Goal: Task Accomplishment & Management: Manage account settings

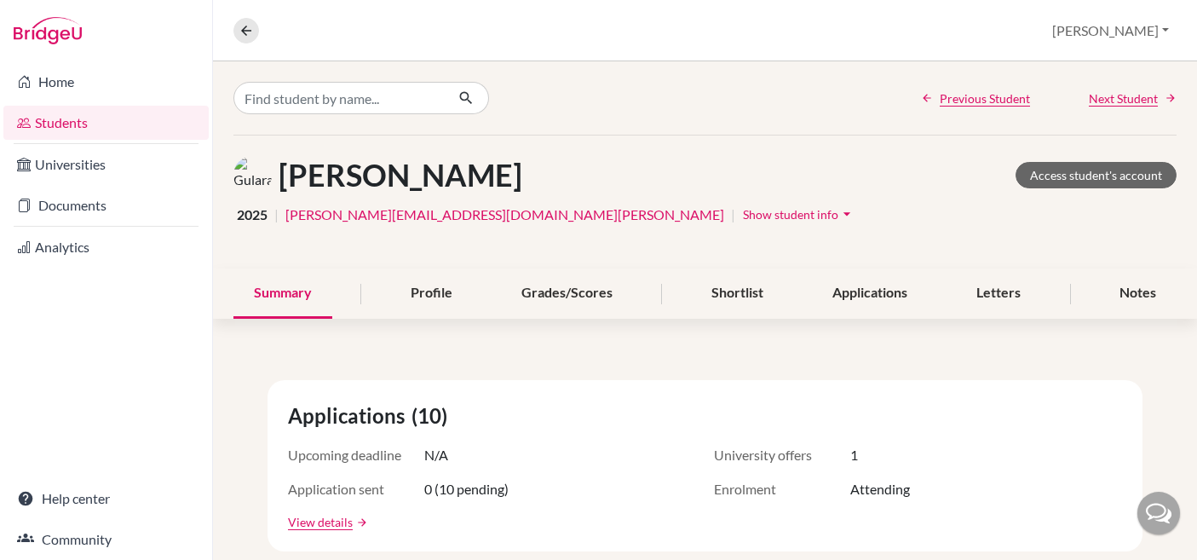
click at [958, 112] on div "Previous Student Next Student" at bounding box center [705, 97] width 984 height 73
click at [966, 104] on span "Previous Student" at bounding box center [985, 98] width 90 height 18
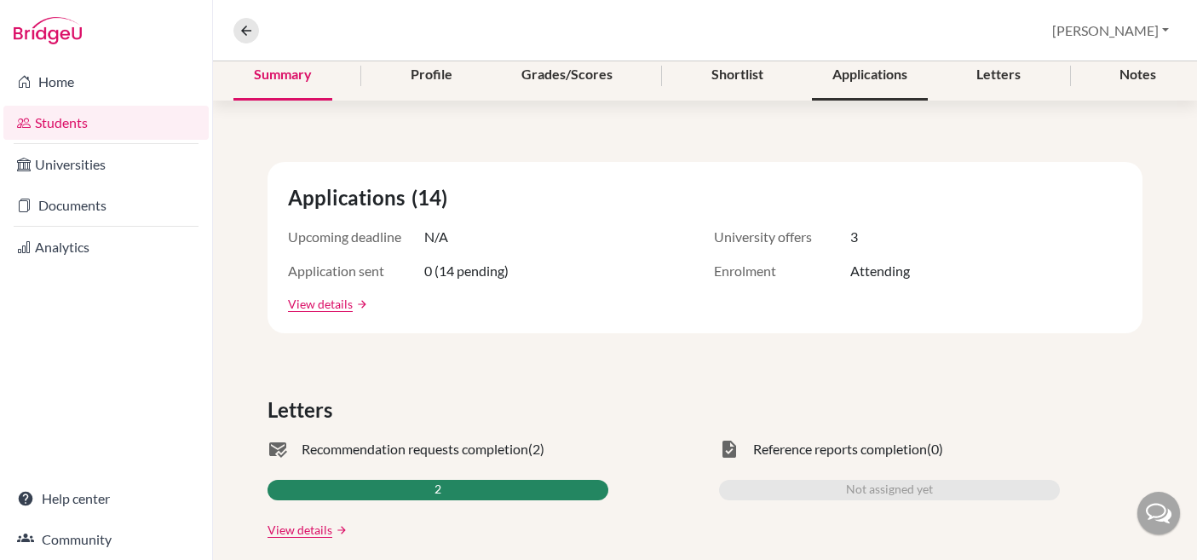
scroll to position [137, 0]
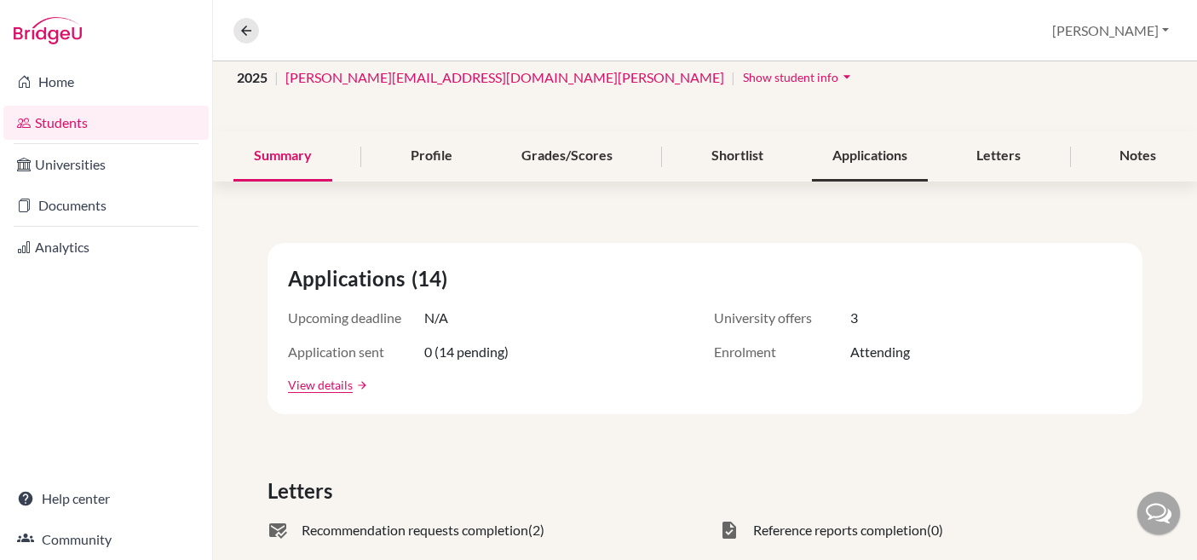
click at [873, 151] on div "Applications" at bounding box center [870, 156] width 116 height 50
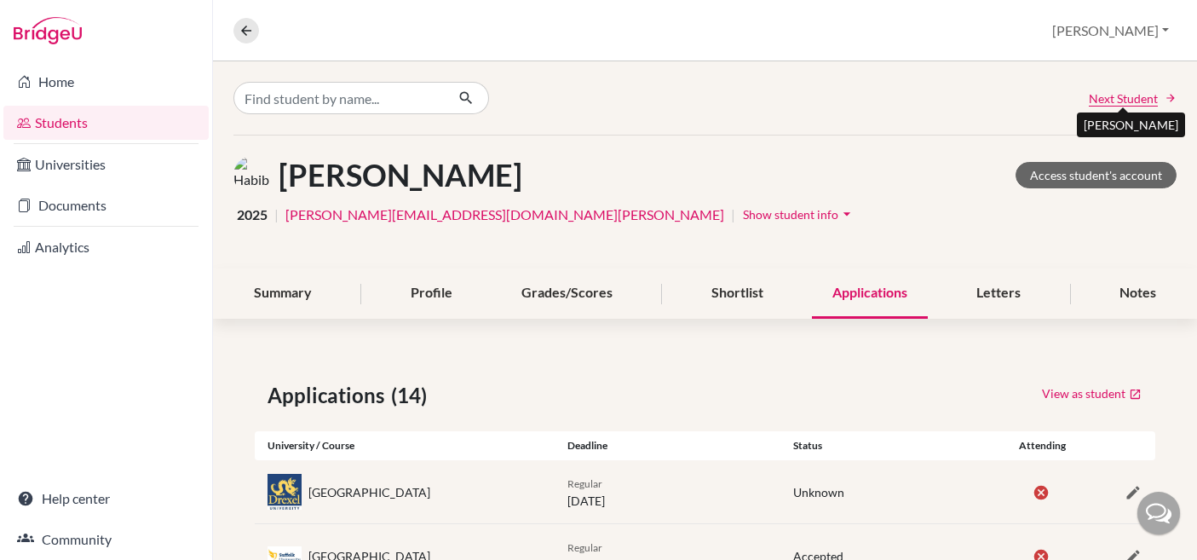
click at [1153, 94] on span "Next Student" at bounding box center [1123, 98] width 69 height 18
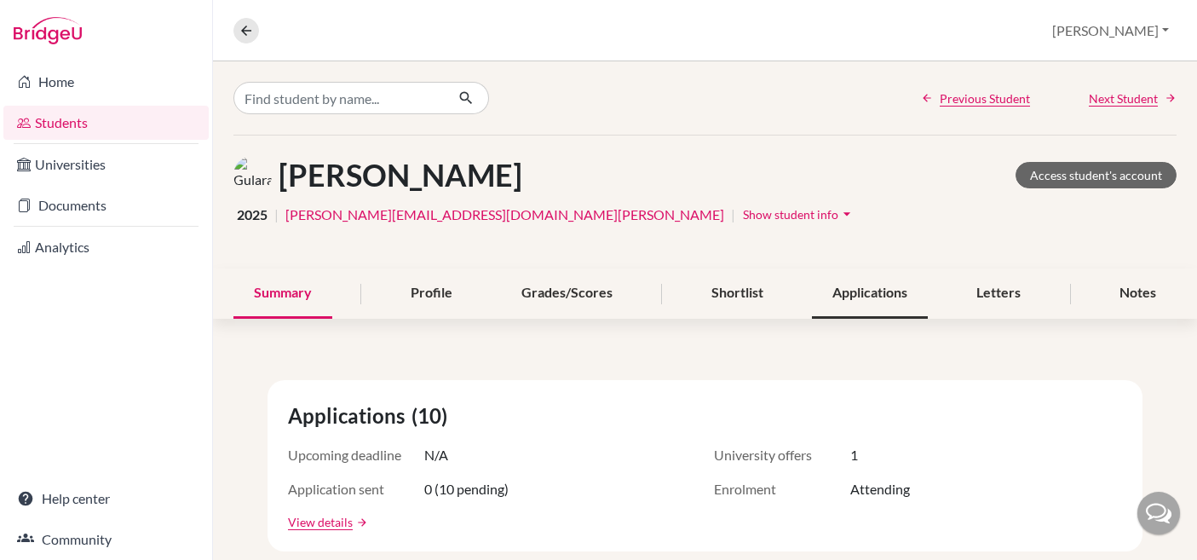
click at [897, 303] on div "Applications" at bounding box center [870, 293] width 116 height 50
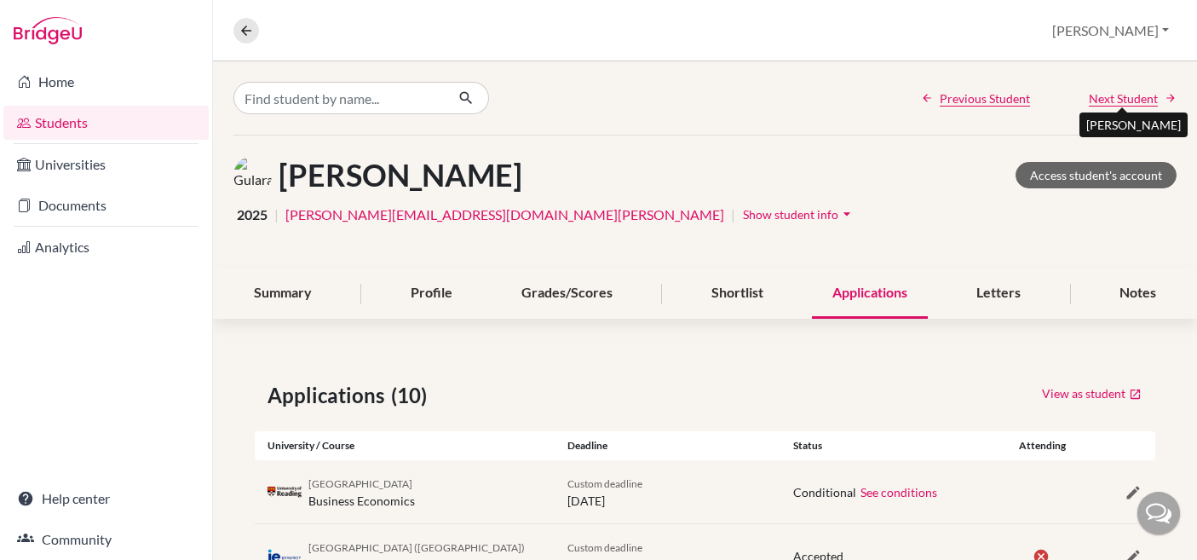
click at [1144, 95] on span "Next Student" at bounding box center [1123, 98] width 69 height 18
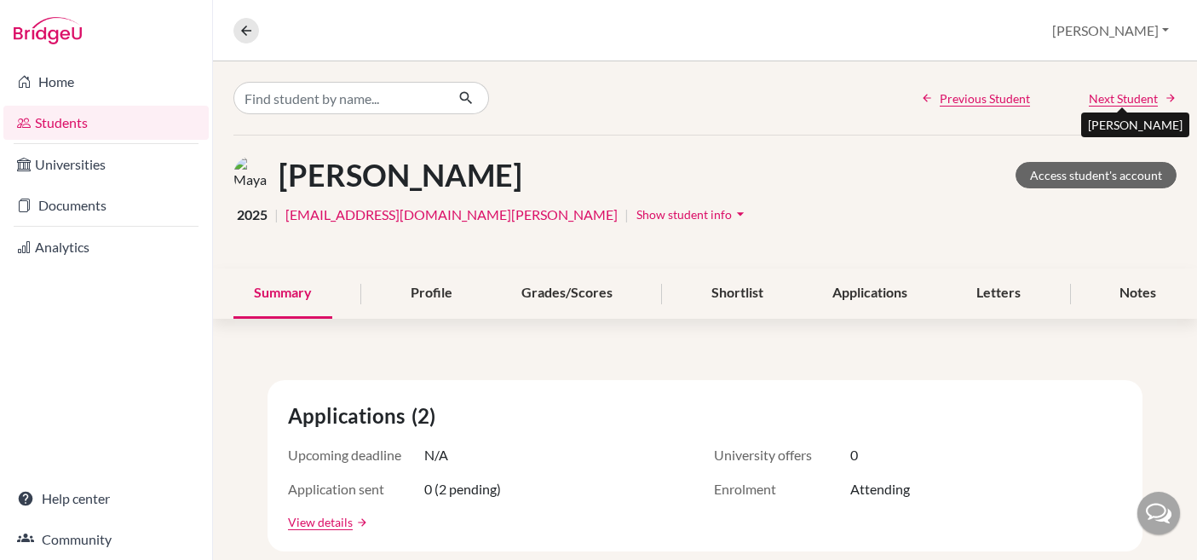
click at [1144, 95] on span "Next Student" at bounding box center [1123, 98] width 69 height 18
click at [844, 298] on div "Applications" at bounding box center [870, 293] width 116 height 50
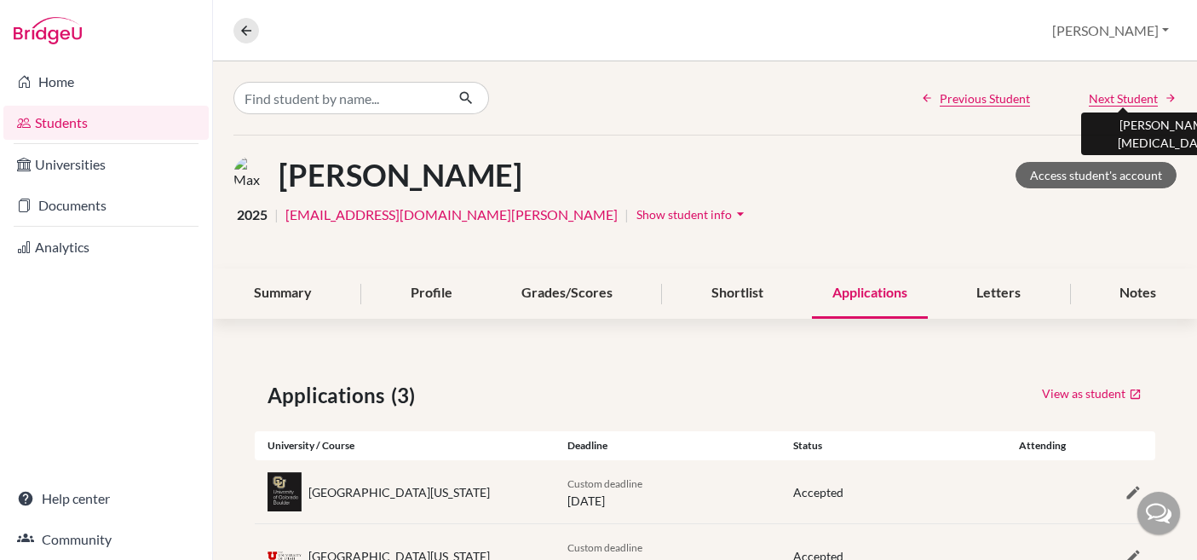
click at [1118, 96] on span "Next Student" at bounding box center [1123, 98] width 69 height 18
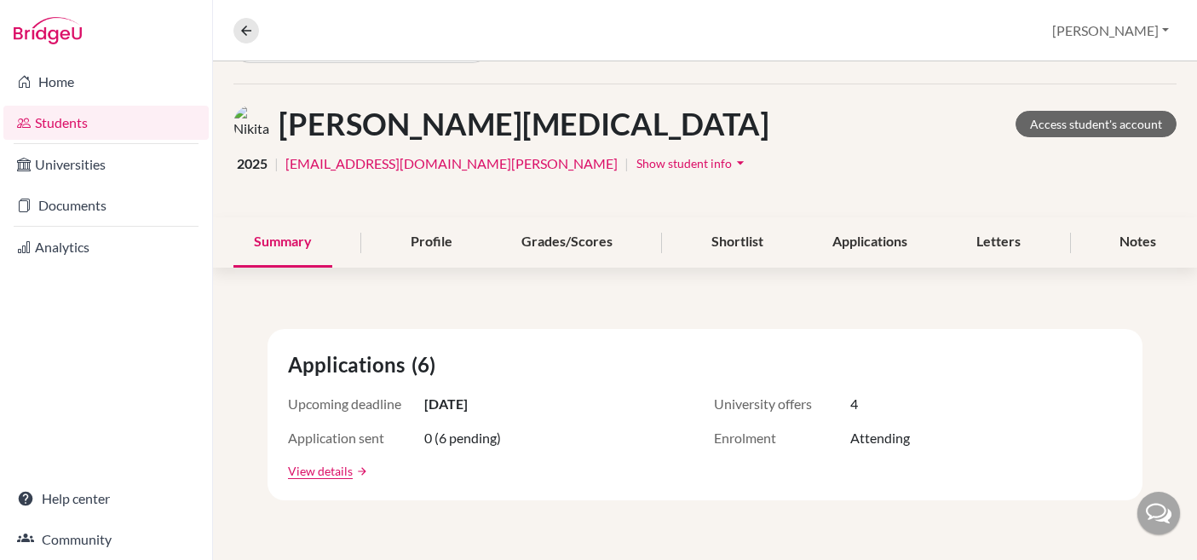
scroll to position [60, 0]
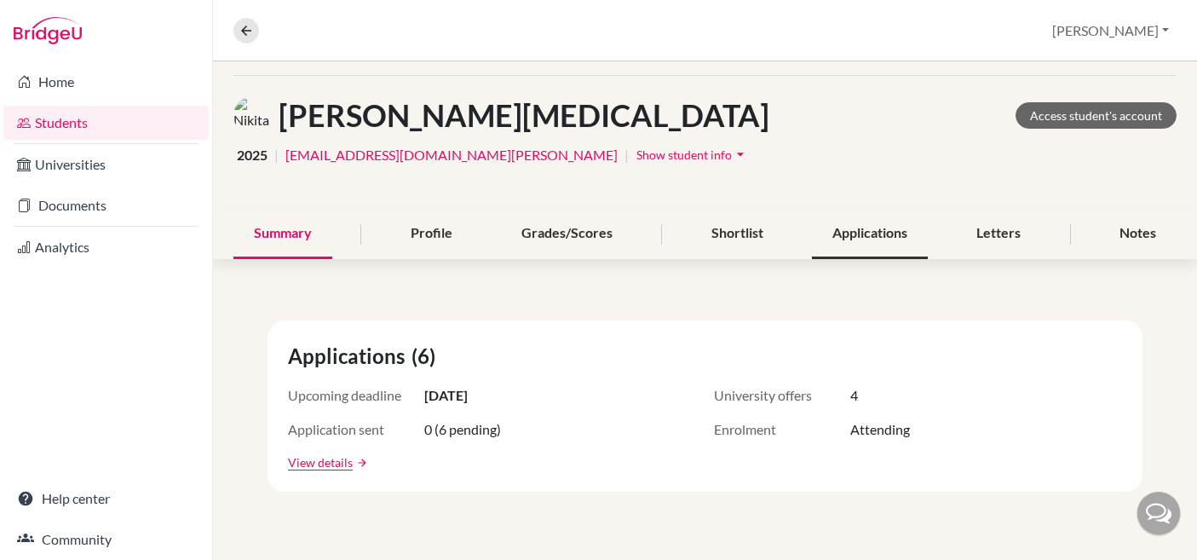
click at [889, 239] on div "Applications" at bounding box center [870, 234] width 116 height 50
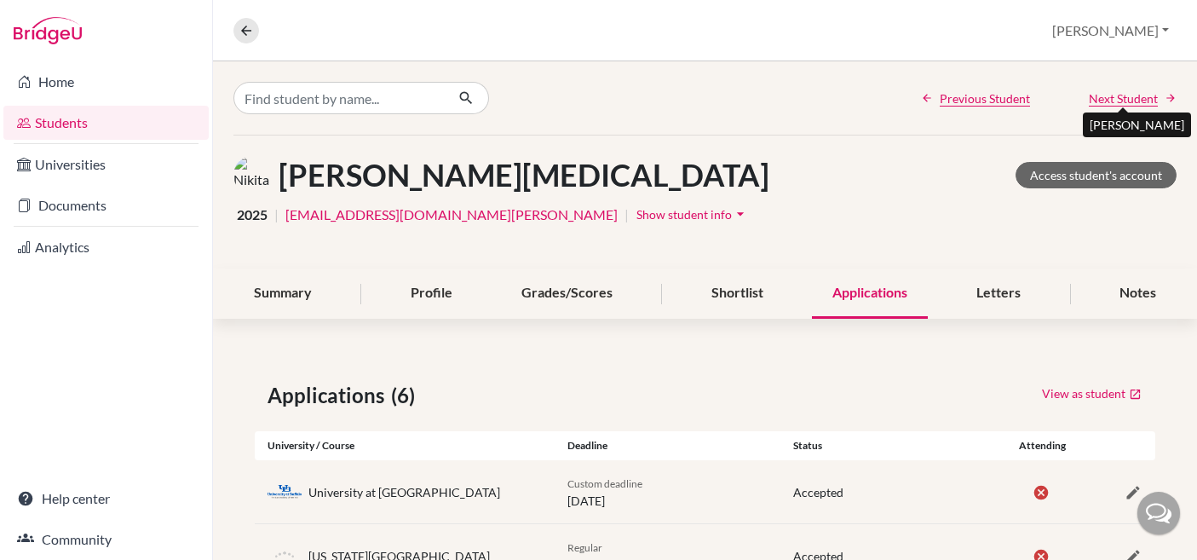
click at [1123, 99] on span "Next Student" at bounding box center [1123, 98] width 69 height 18
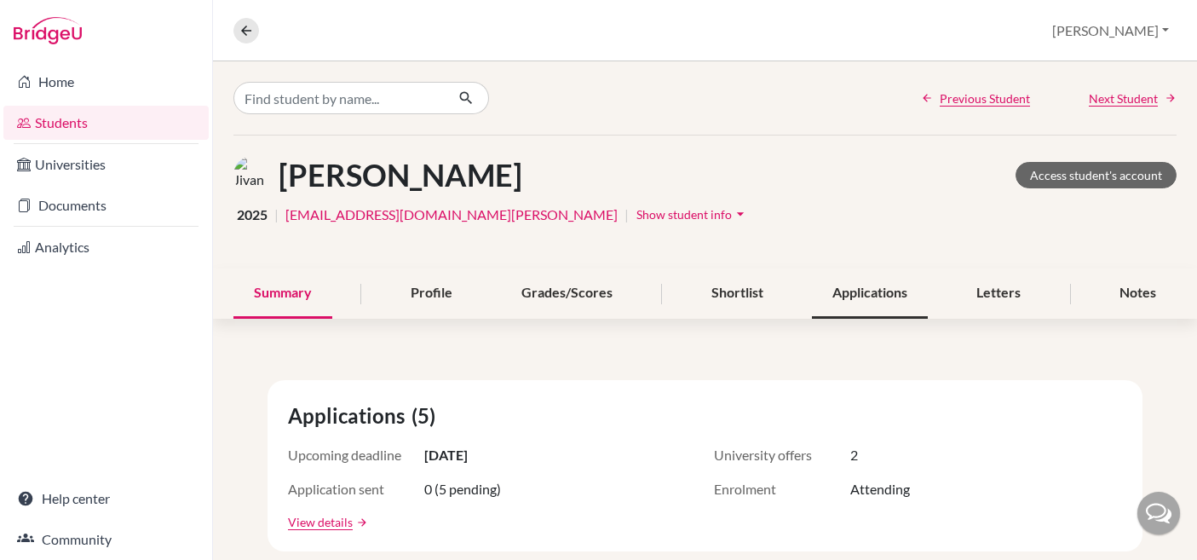
click at [900, 290] on div "Applications" at bounding box center [870, 293] width 116 height 50
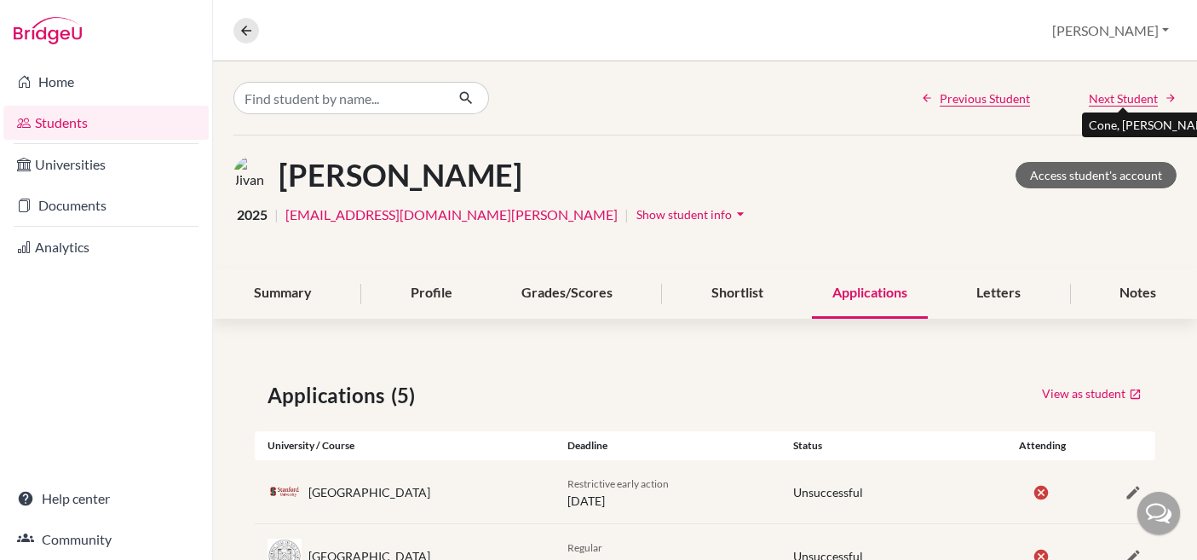
click at [1115, 100] on span "Next Student" at bounding box center [1123, 98] width 69 height 18
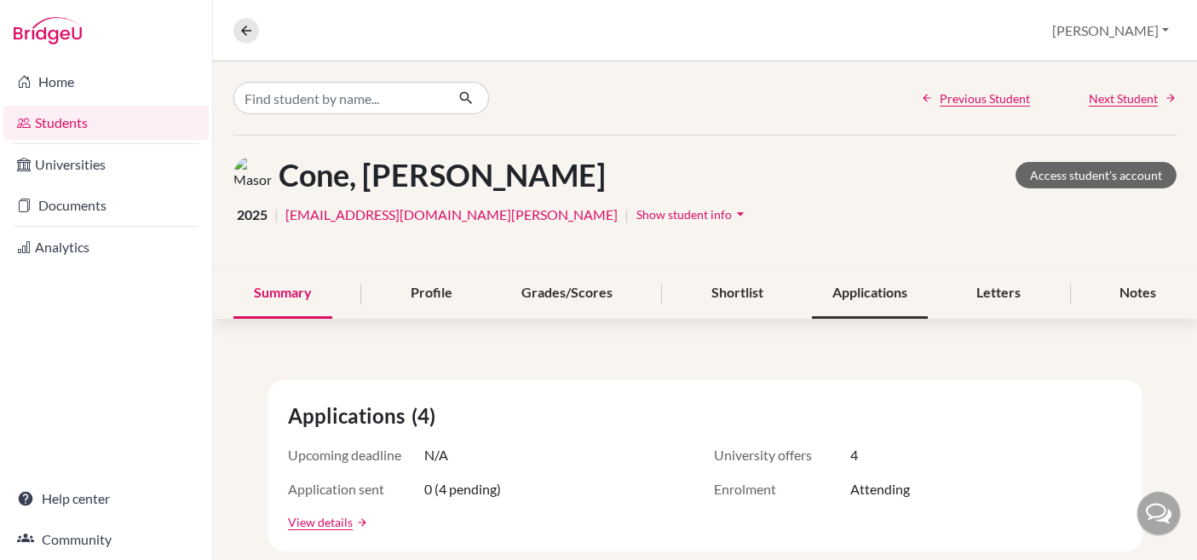
click at [891, 290] on div "Applications" at bounding box center [870, 293] width 116 height 50
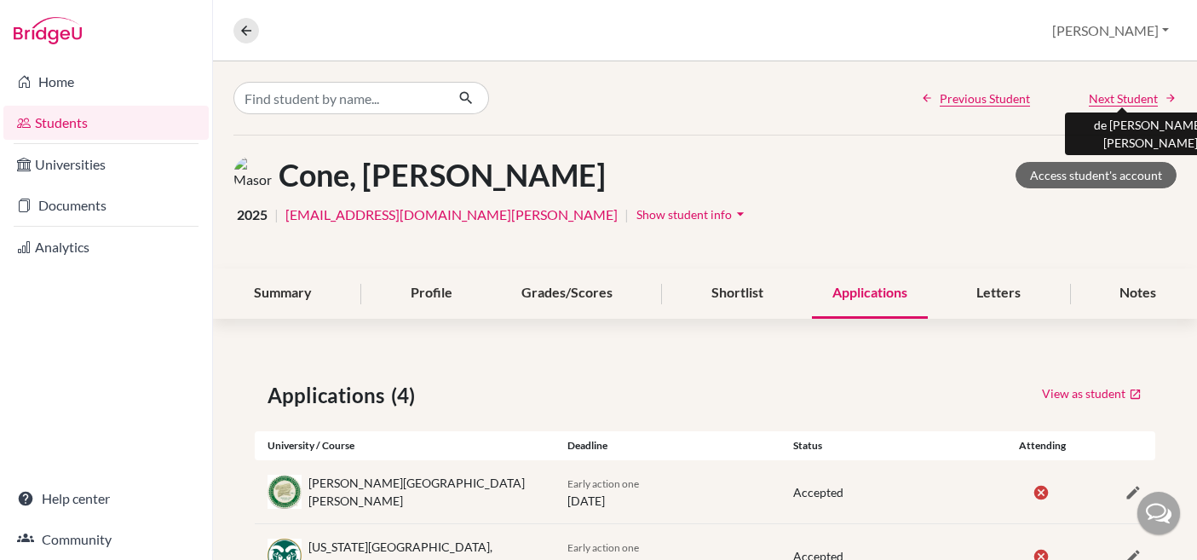
click at [1126, 94] on span "Next Student" at bounding box center [1123, 98] width 69 height 18
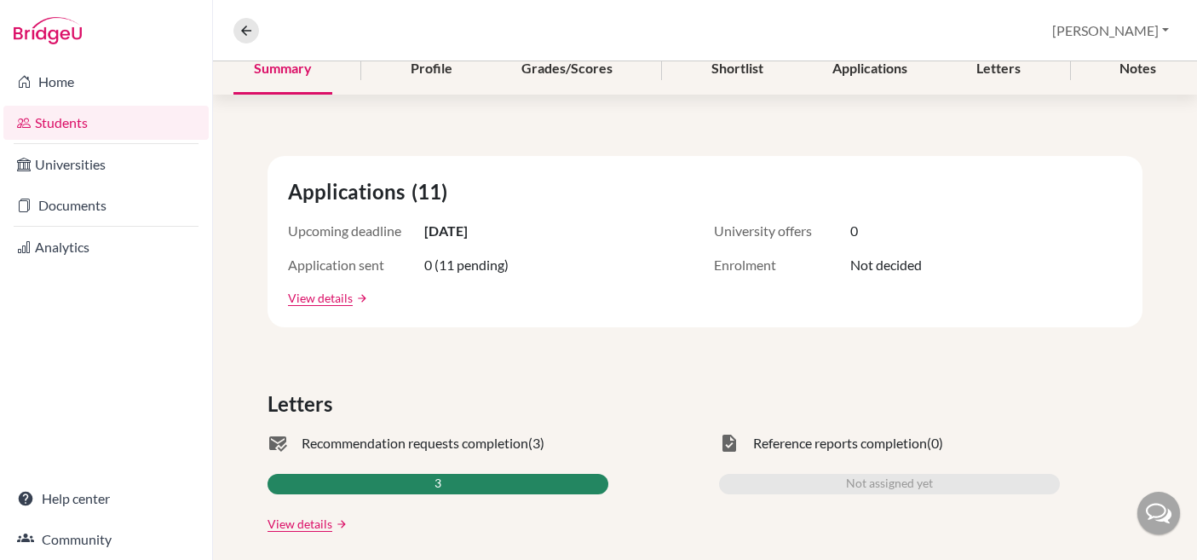
scroll to position [117, 0]
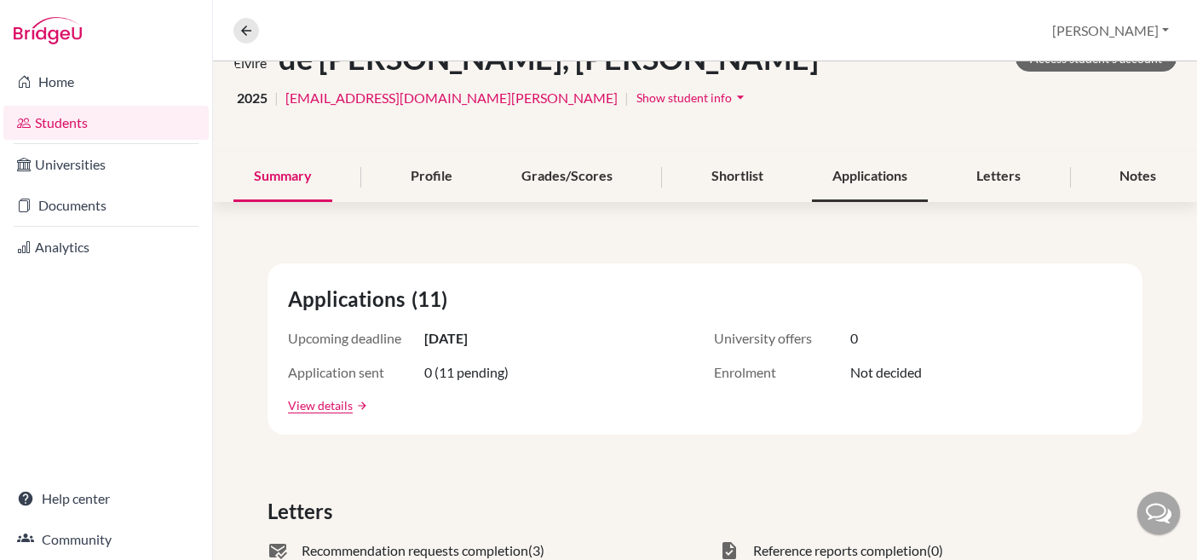
click at [867, 183] on div "Applications" at bounding box center [870, 177] width 116 height 50
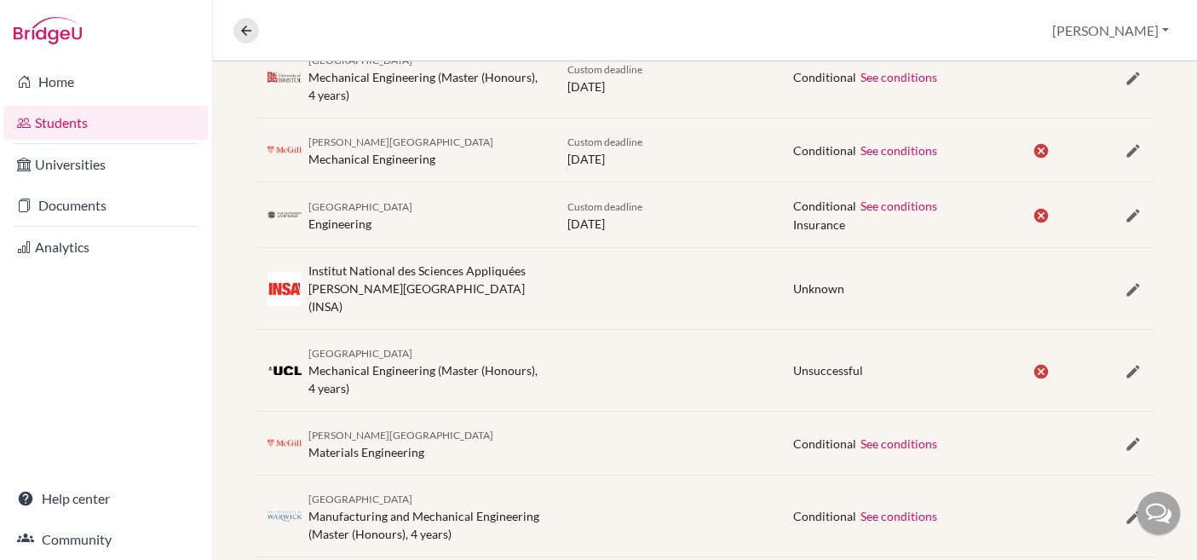
scroll to position [718, 0]
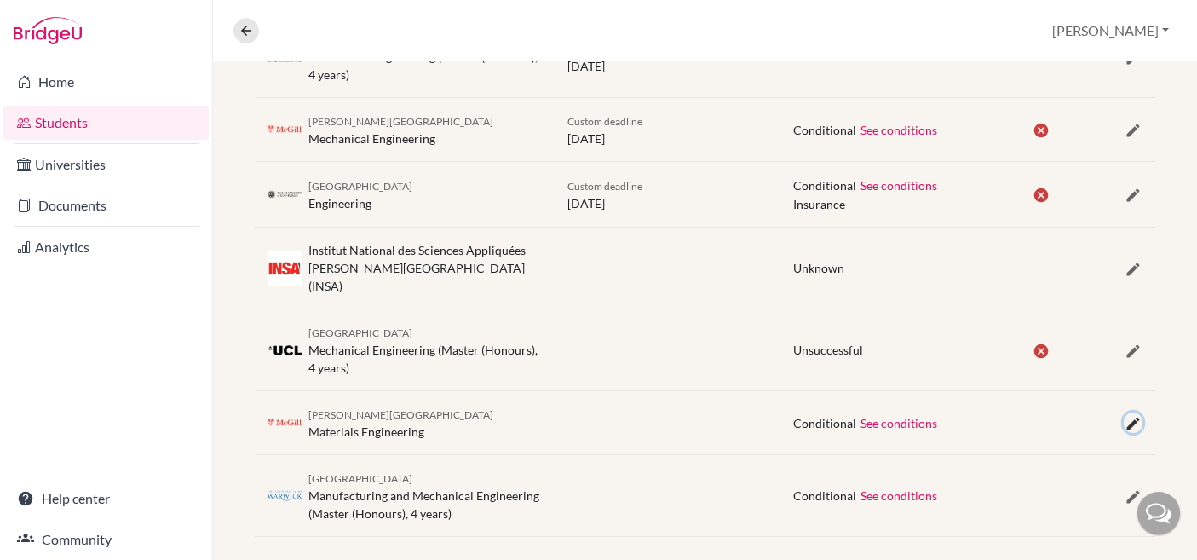
click at [1133, 415] on icon "button" at bounding box center [1133, 423] width 17 height 17
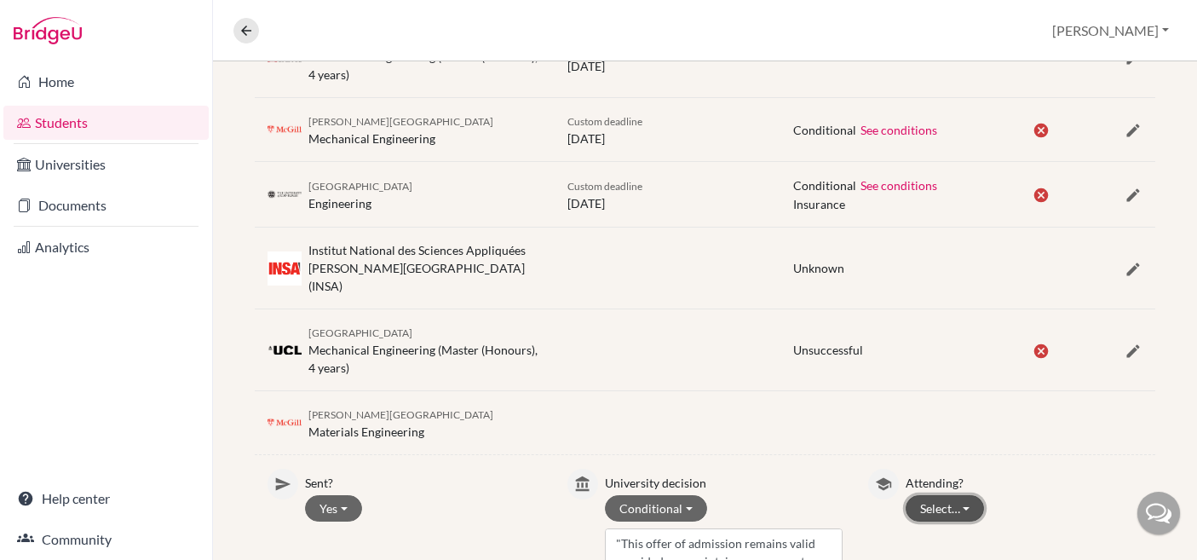
click at [974, 495] on button "Select…" at bounding box center [945, 508] width 79 height 26
click at [981, 460] on button "Not attending" at bounding box center [974, 473] width 135 height 27
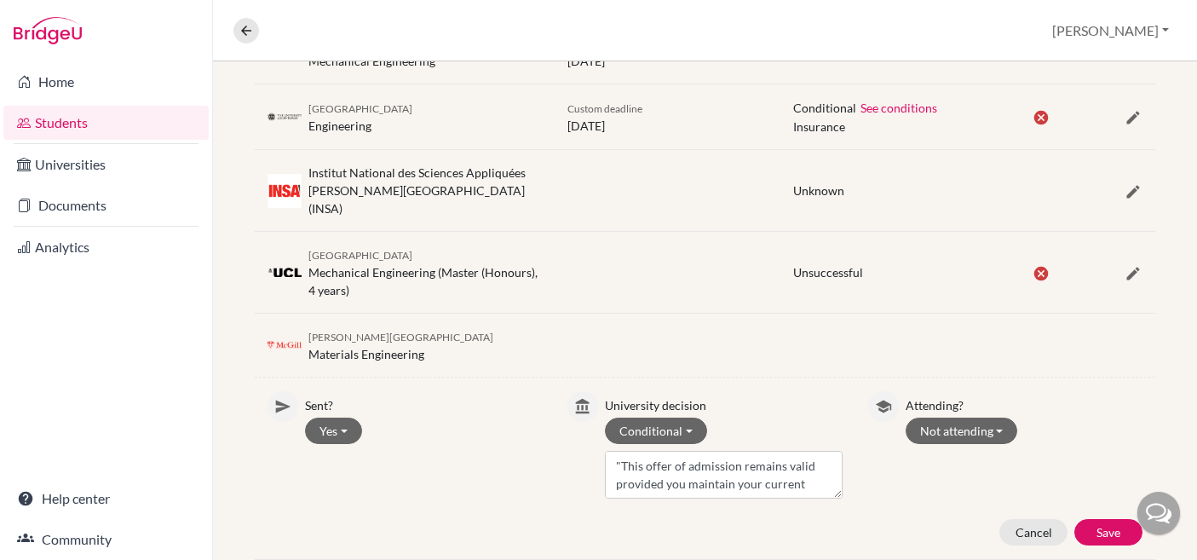
scroll to position [859, 0]
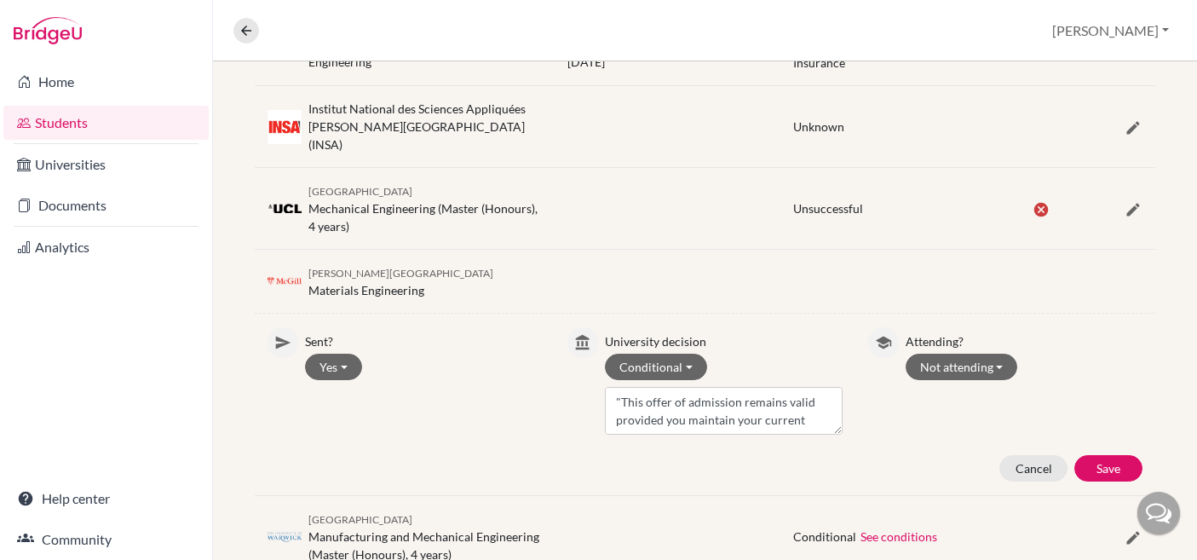
click at [1080, 396] on div "Attending? Not attending Attending Not attending" at bounding box center [1024, 380] width 237 height 107
click at [1105, 455] on button "Save" at bounding box center [1109, 468] width 68 height 26
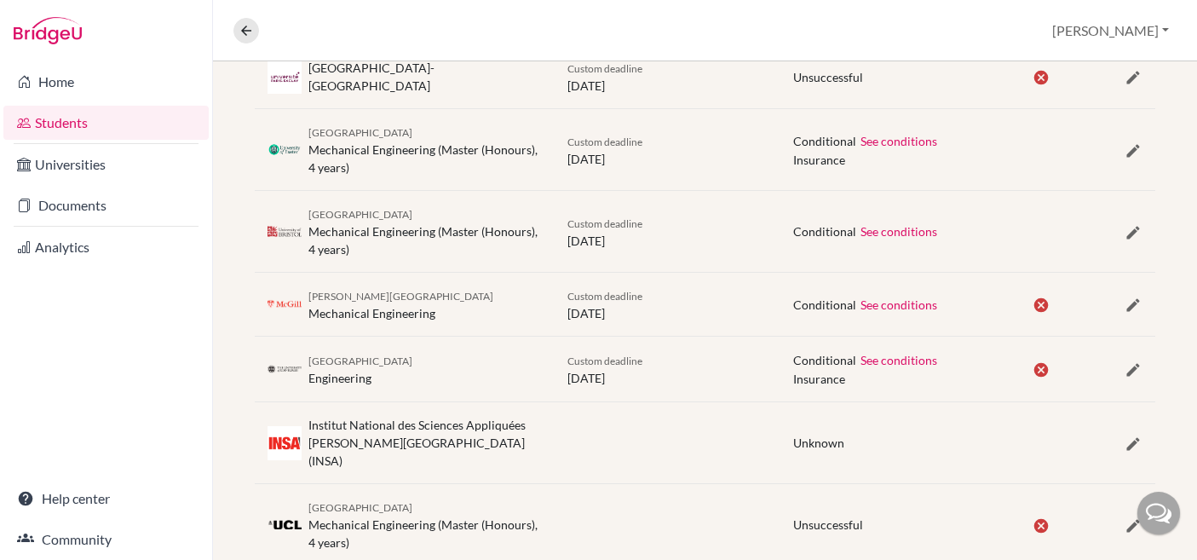
scroll to position [518, 0]
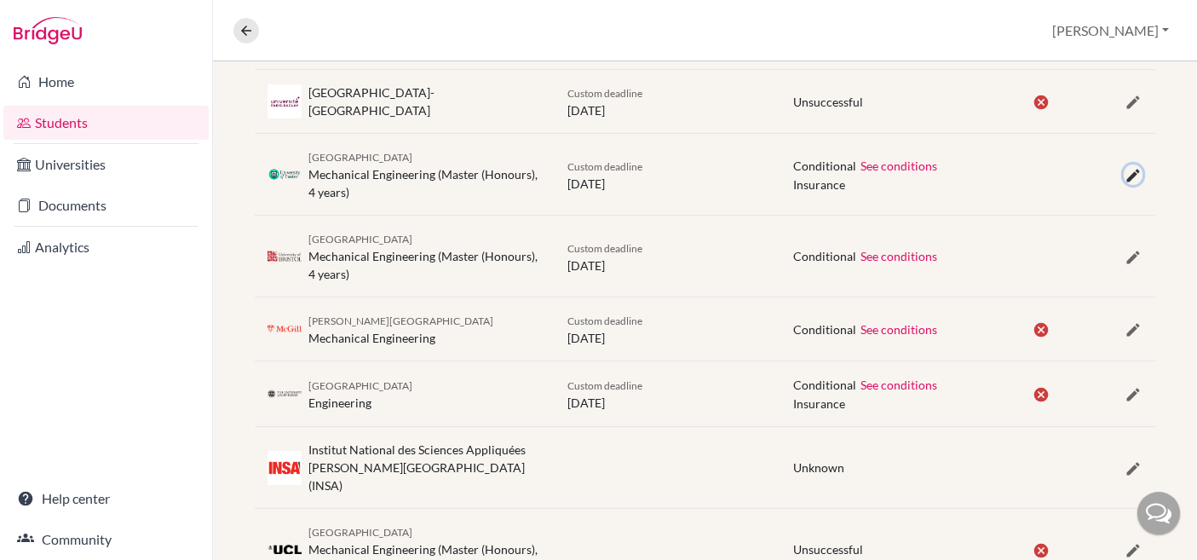
click at [1131, 172] on icon "button" at bounding box center [1133, 175] width 17 height 17
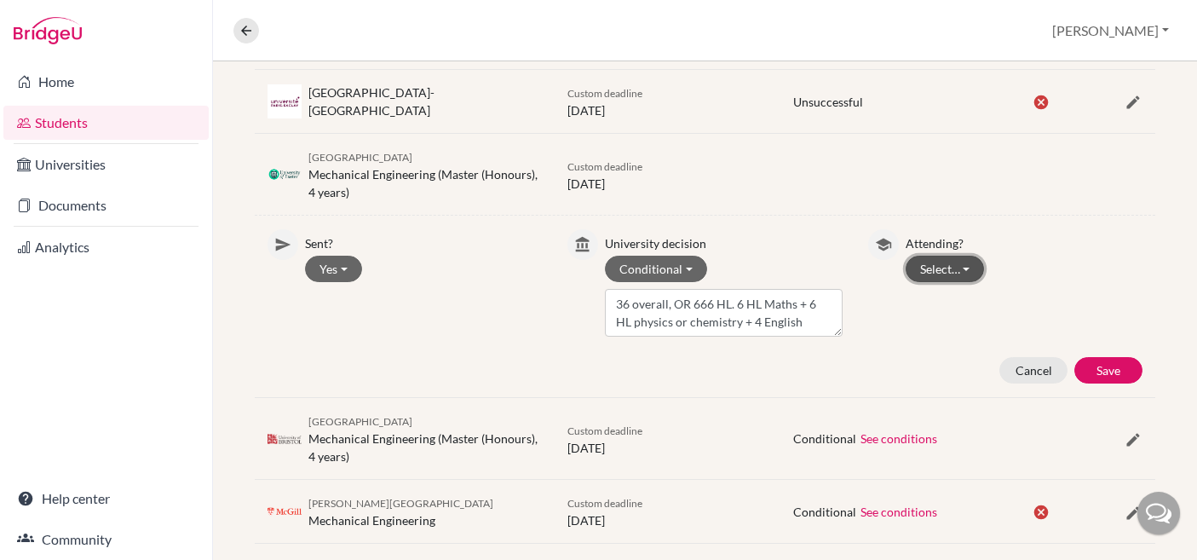
click at [967, 268] on button "Select…" at bounding box center [945, 269] width 79 height 26
click at [949, 331] on button "Not attending" at bounding box center [974, 332] width 135 height 27
click at [1100, 377] on button "Save" at bounding box center [1109, 370] width 68 height 26
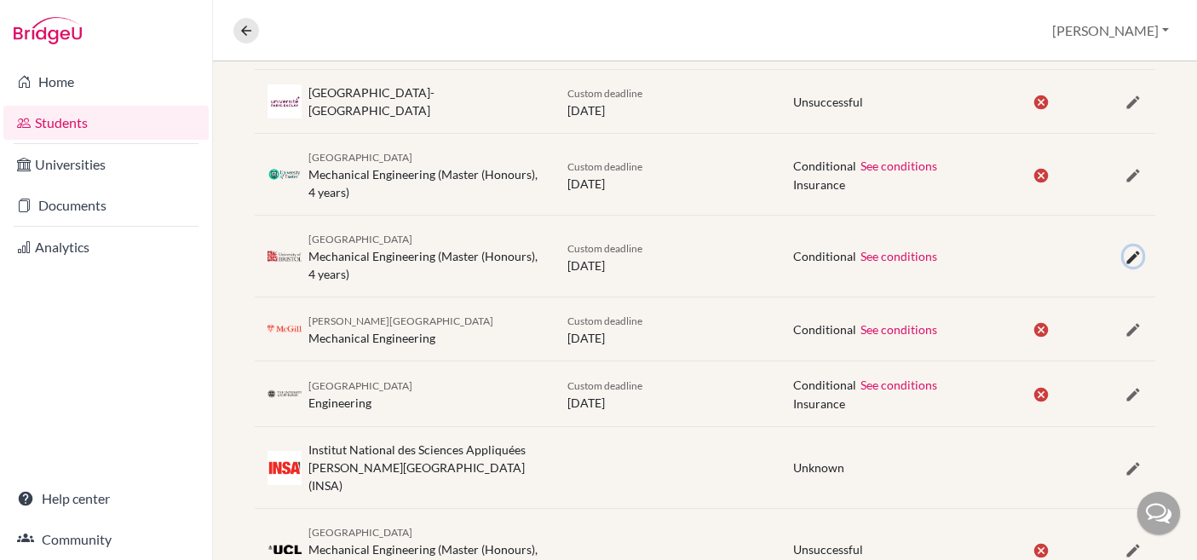
click at [1127, 263] on icon "button" at bounding box center [1133, 257] width 17 height 17
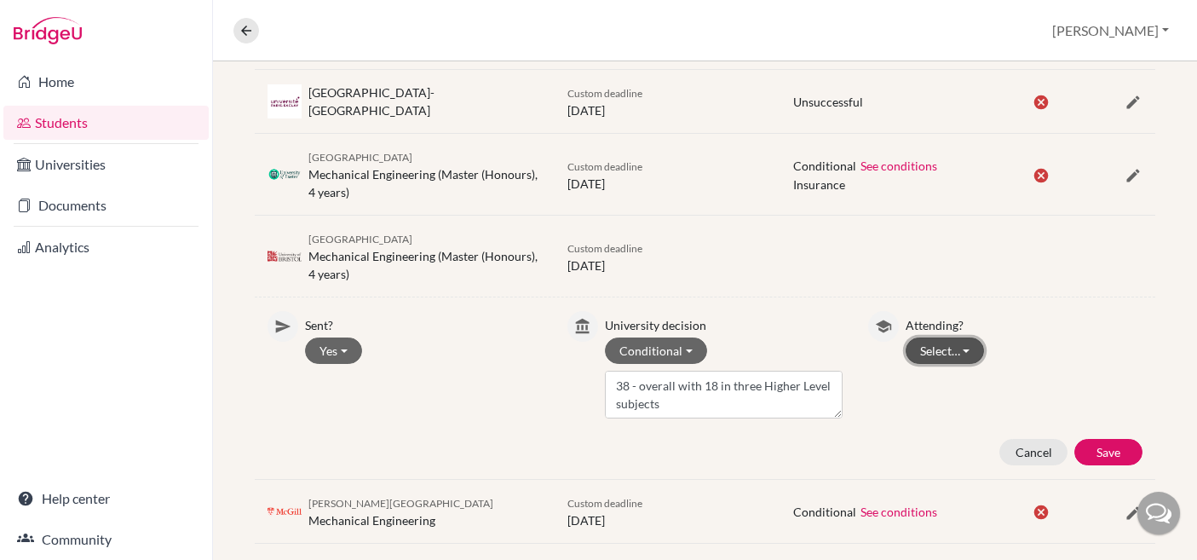
click at [942, 349] on button "Select…" at bounding box center [945, 350] width 79 height 26
click at [953, 412] on button "Not attending" at bounding box center [974, 414] width 135 height 27
click at [1104, 455] on button "Save" at bounding box center [1109, 452] width 68 height 26
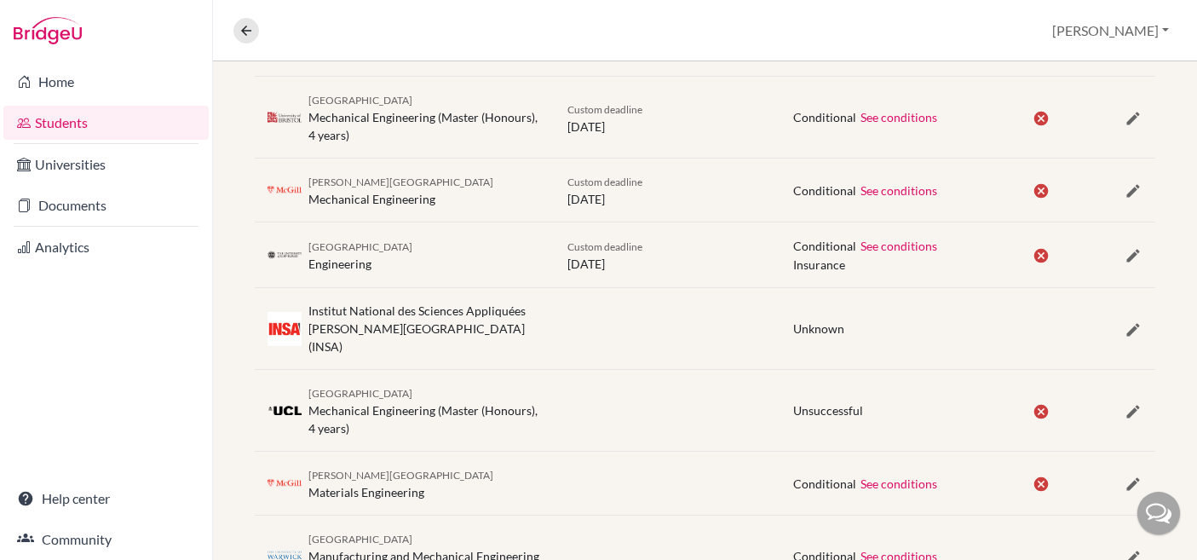
scroll to position [683, 0]
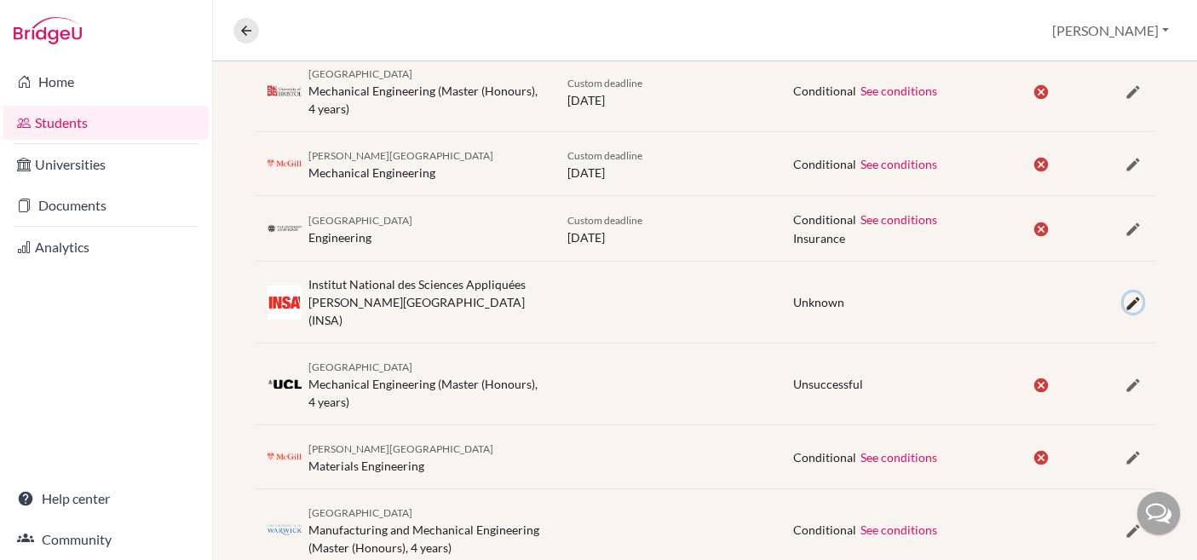
click at [1133, 295] on icon "button" at bounding box center [1133, 303] width 17 height 17
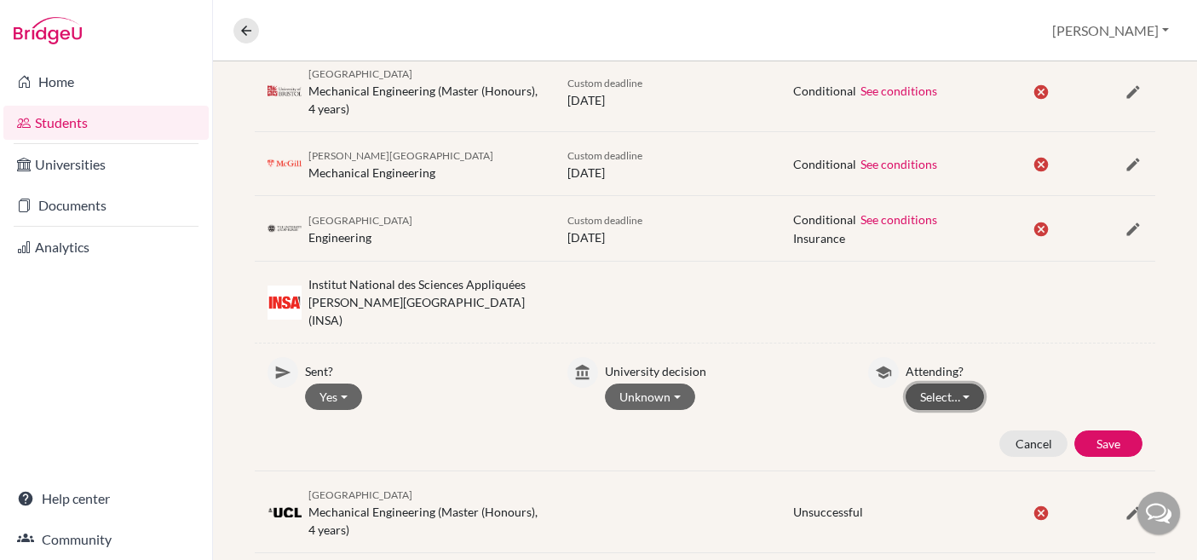
click at [958, 383] on button "Select…" at bounding box center [945, 396] width 79 height 26
click at [966, 447] on button "Not attending" at bounding box center [974, 460] width 135 height 27
click at [1100, 430] on button "Save" at bounding box center [1109, 443] width 68 height 26
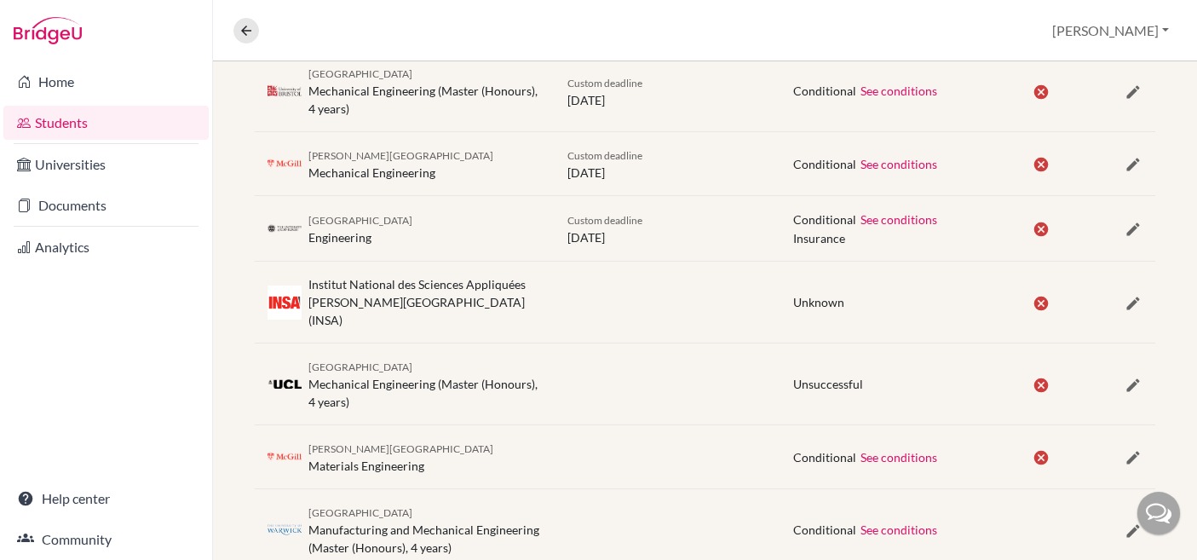
scroll to position [718, 0]
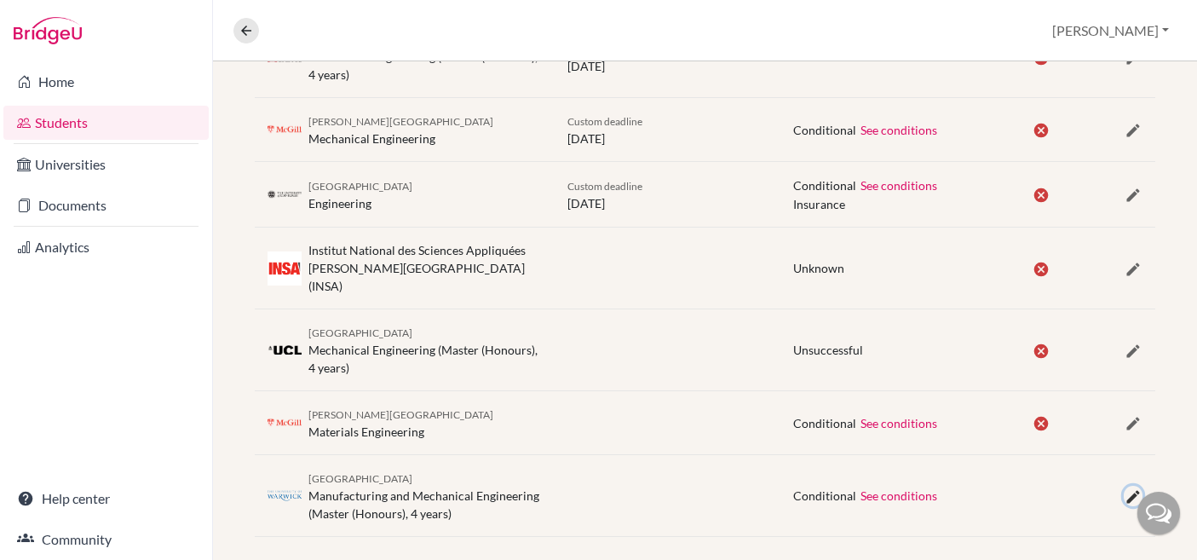
click at [1133, 488] on icon "button" at bounding box center [1133, 496] width 17 height 17
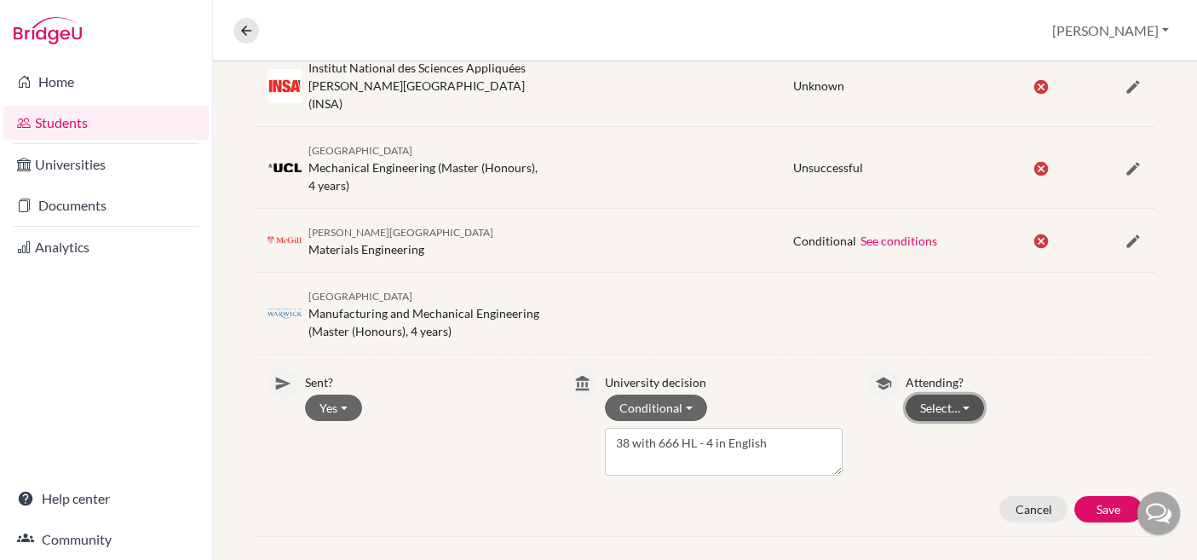
click at [964, 395] on button "Select…" at bounding box center [945, 408] width 79 height 26
click at [951, 458] on button "Not attending" at bounding box center [974, 471] width 135 height 27
click at [1110, 496] on button "Save" at bounding box center [1109, 509] width 68 height 26
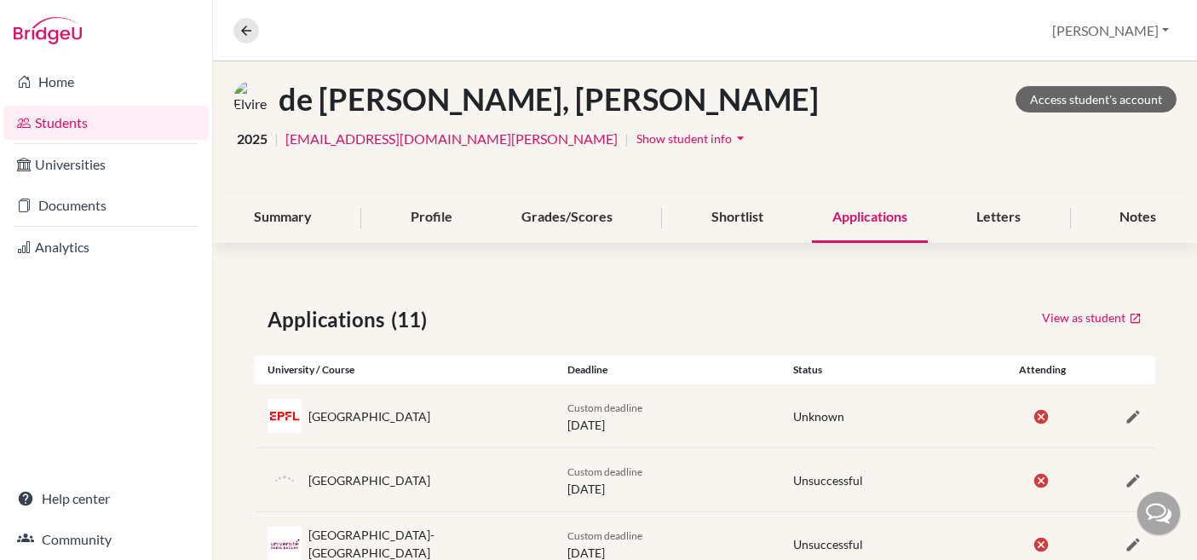
scroll to position [0, 0]
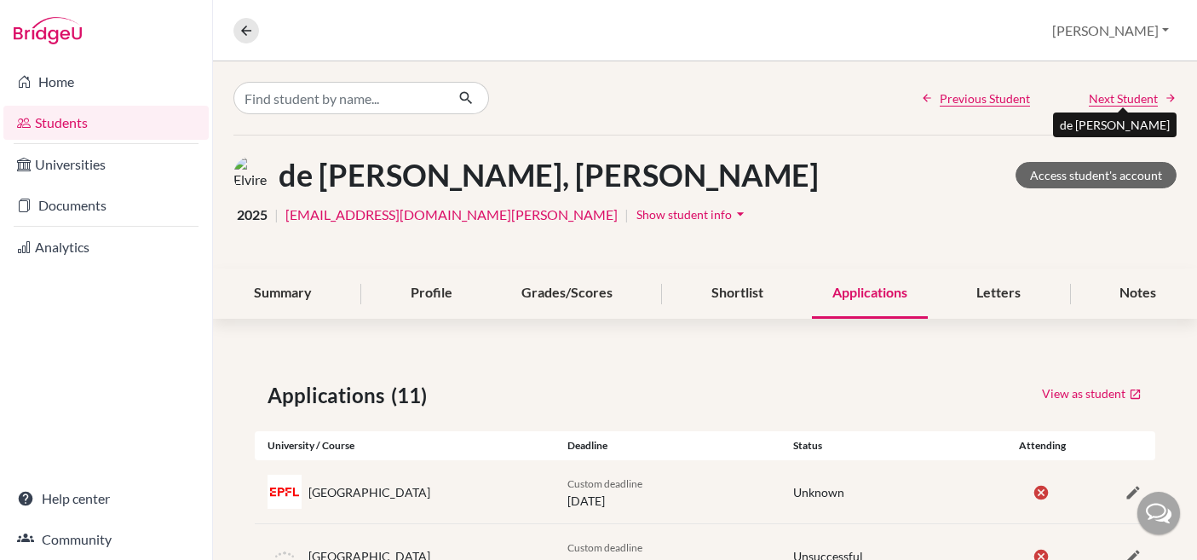
click at [1133, 100] on span "Next Student" at bounding box center [1123, 98] width 69 height 18
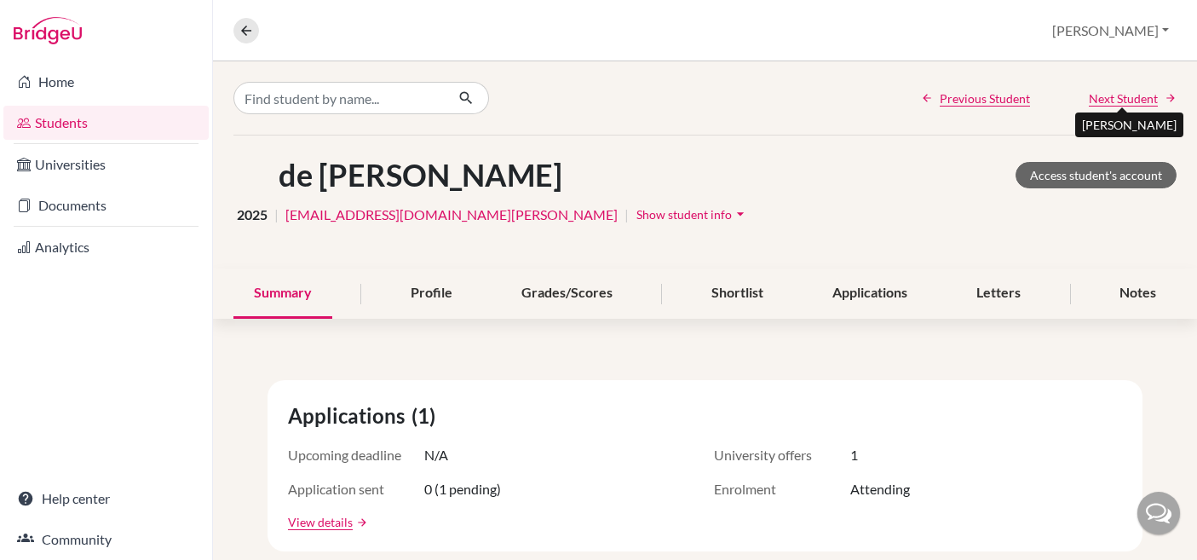
click at [1129, 100] on span "Next Student" at bounding box center [1123, 98] width 69 height 18
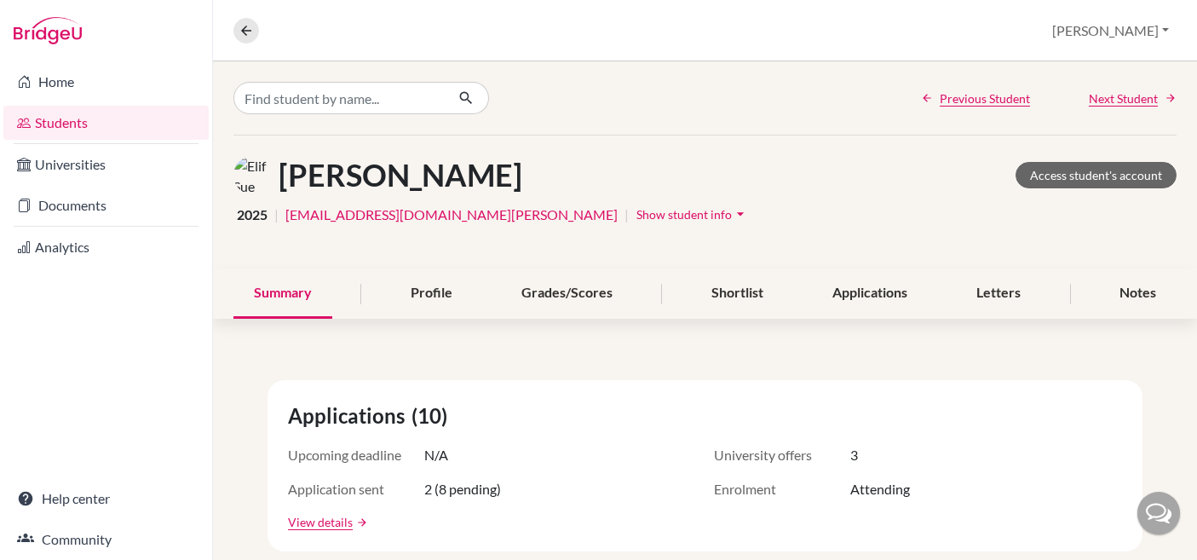
click at [930, 105] on link "Previous Student" at bounding box center [975, 98] width 109 height 18
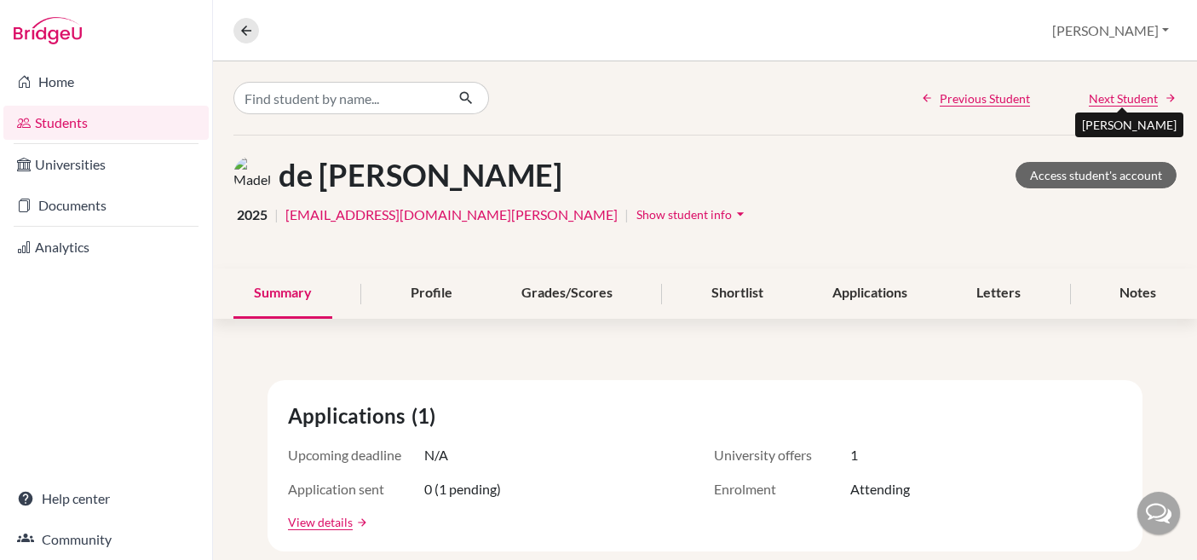
click at [1120, 95] on span "Next Student" at bounding box center [1123, 98] width 69 height 18
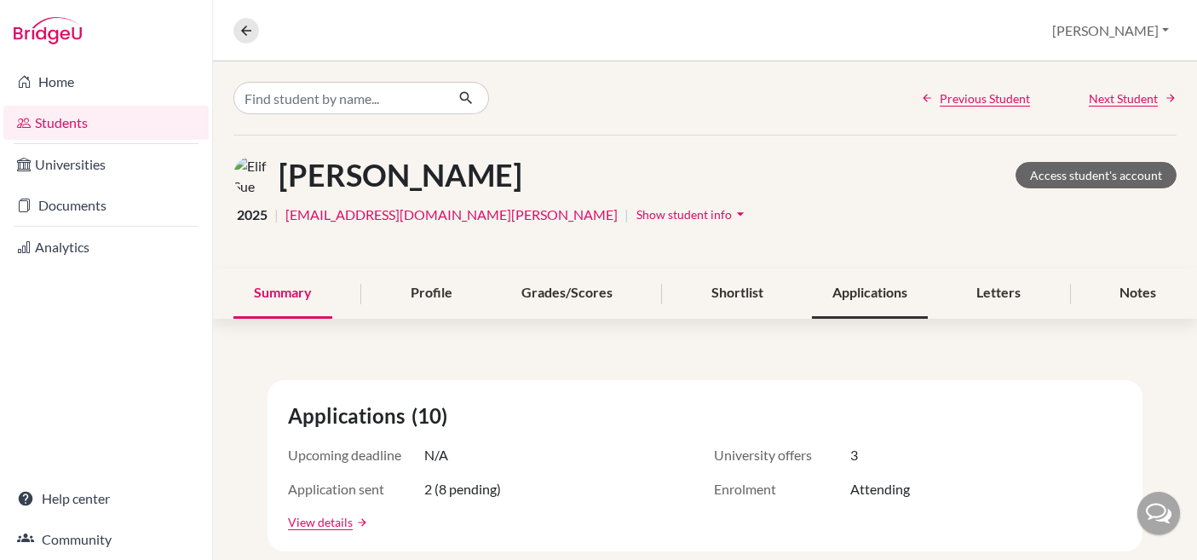
click at [891, 303] on div "Applications" at bounding box center [870, 293] width 116 height 50
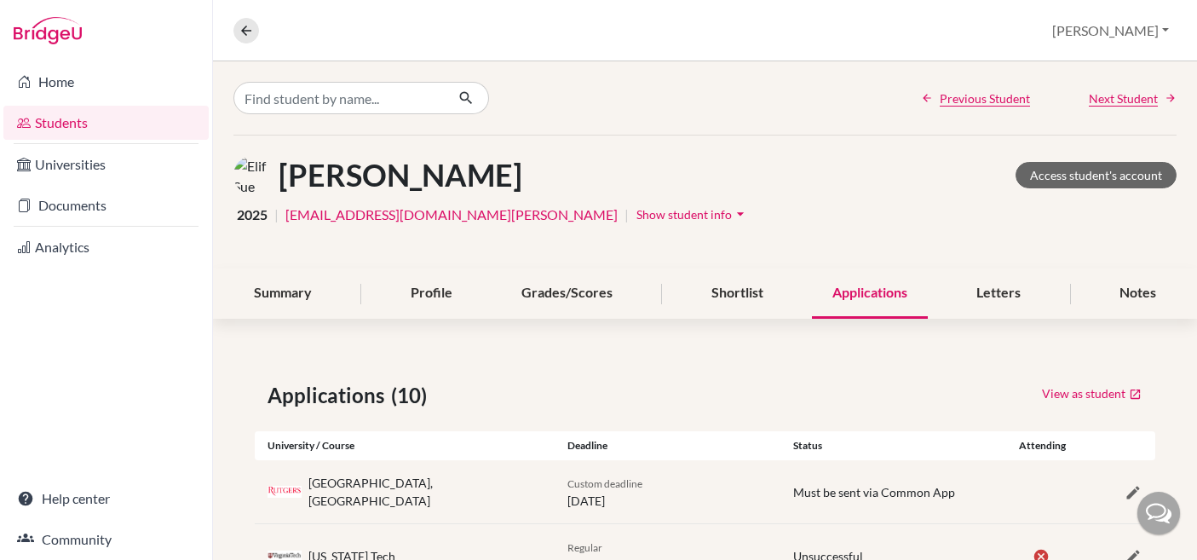
click at [1107, 108] on div "Previous Student Next Student" at bounding box center [705, 97] width 984 height 73
click at [1104, 92] on span "Next Student" at bounding box center [1123, 98] width 69 height 18
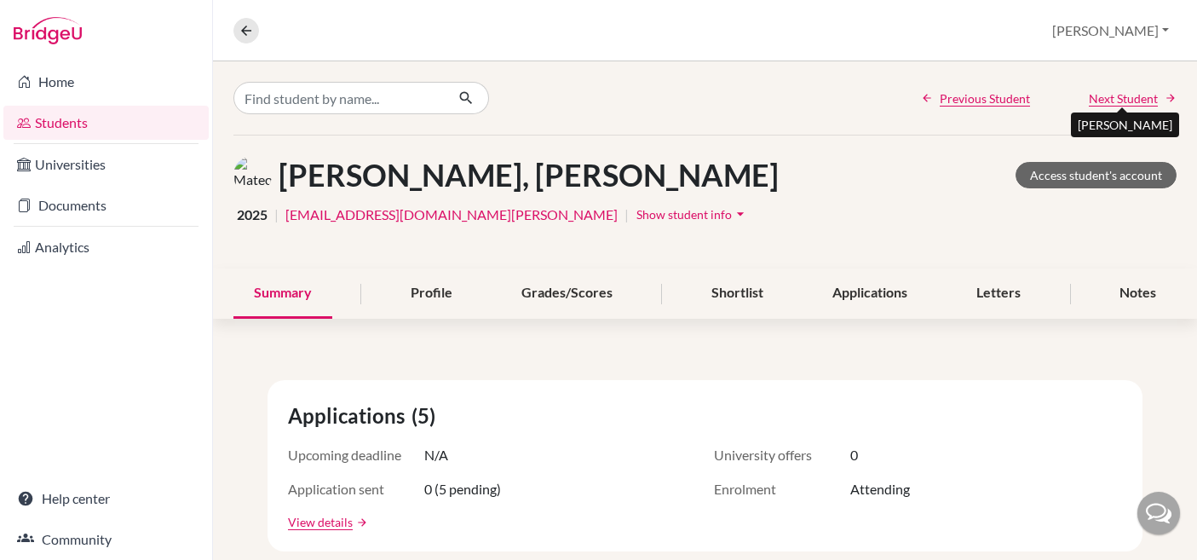
click at [1104, 92] on span "Next Student" at bounding box center [1123, 98] width 69 height 18
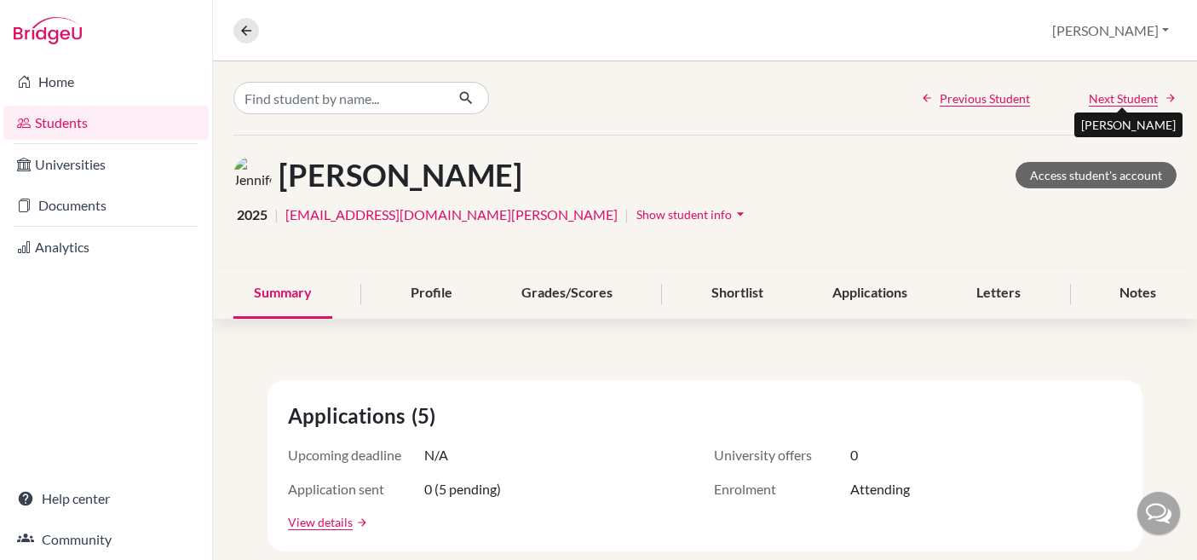
click at [1104, 92] on span "Next Student" at bounding box center [1123, 98] width 69 height 18
click at [890, 283] on div "Applications" at bounding box center [870, 293] width 116 height 50
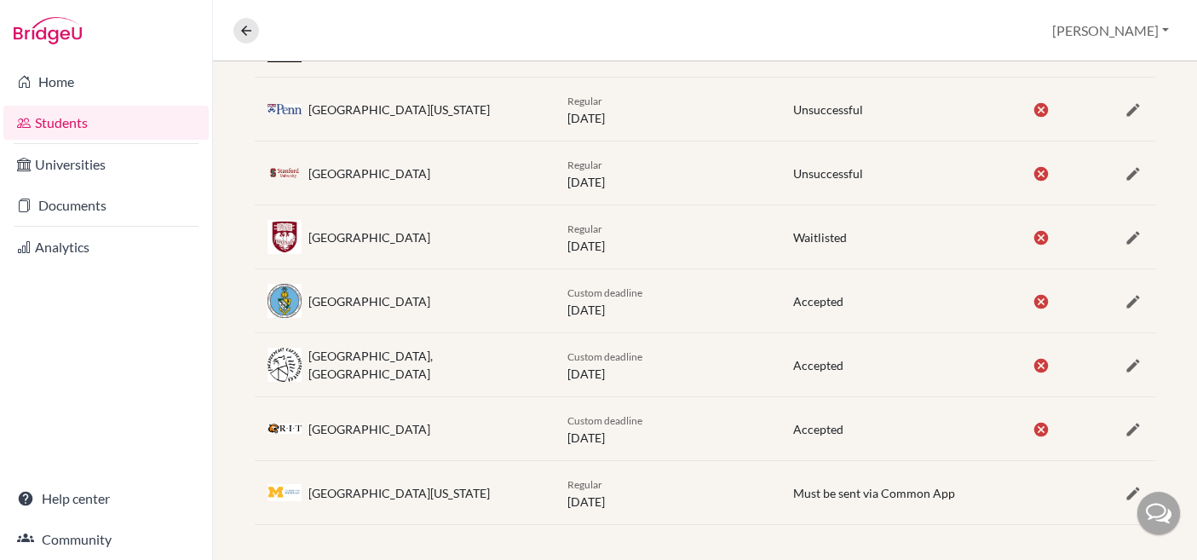
scroll to position [1214, 0]
click at [1131, 495] on icon "button" at bounding box center [1133, 492] width 17 height 17
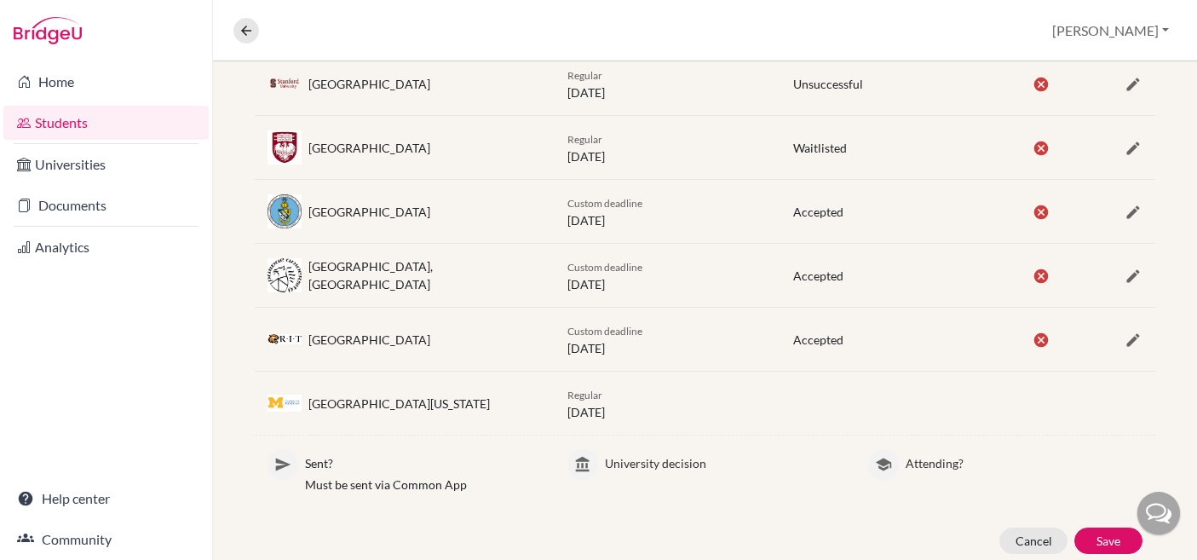
scroll to position [1352, 0]
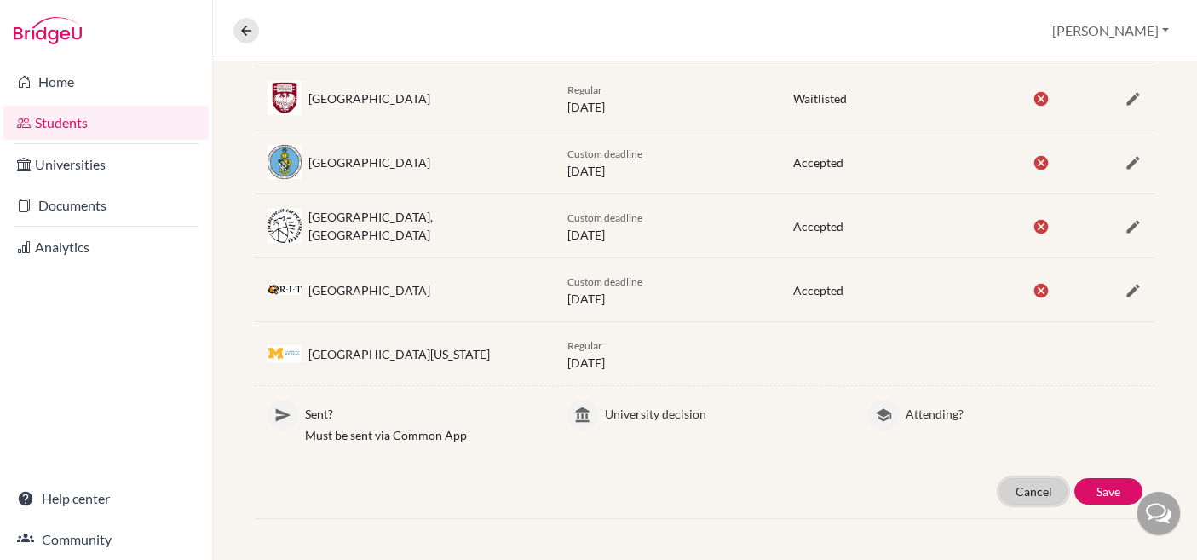
click at [1043, 493] on button "Cancel" at bounding box center [1034, 491] width 68 height 26
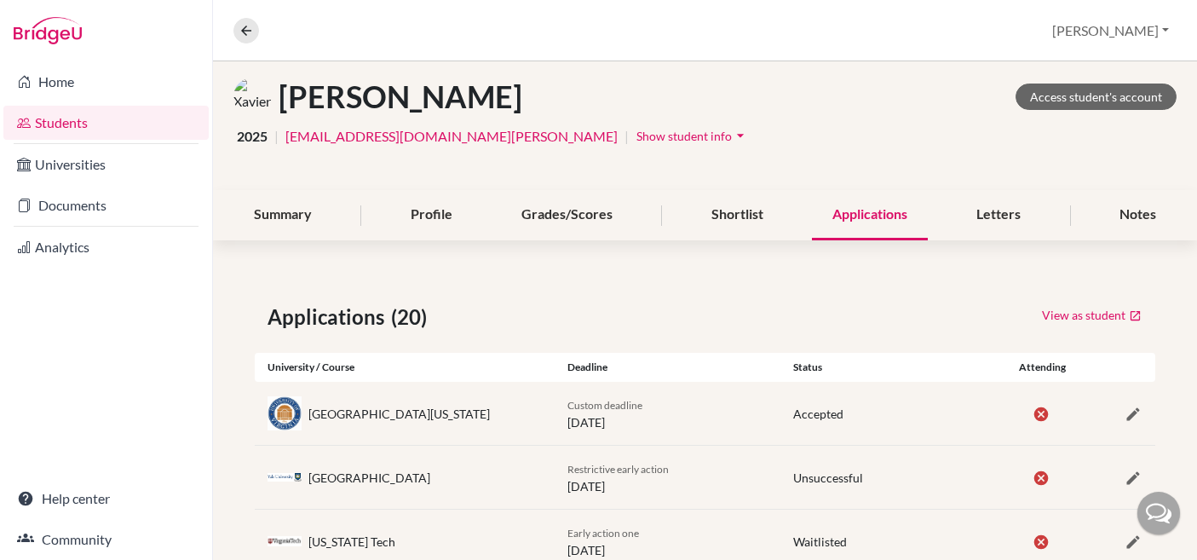
scroll to position [0, 0]
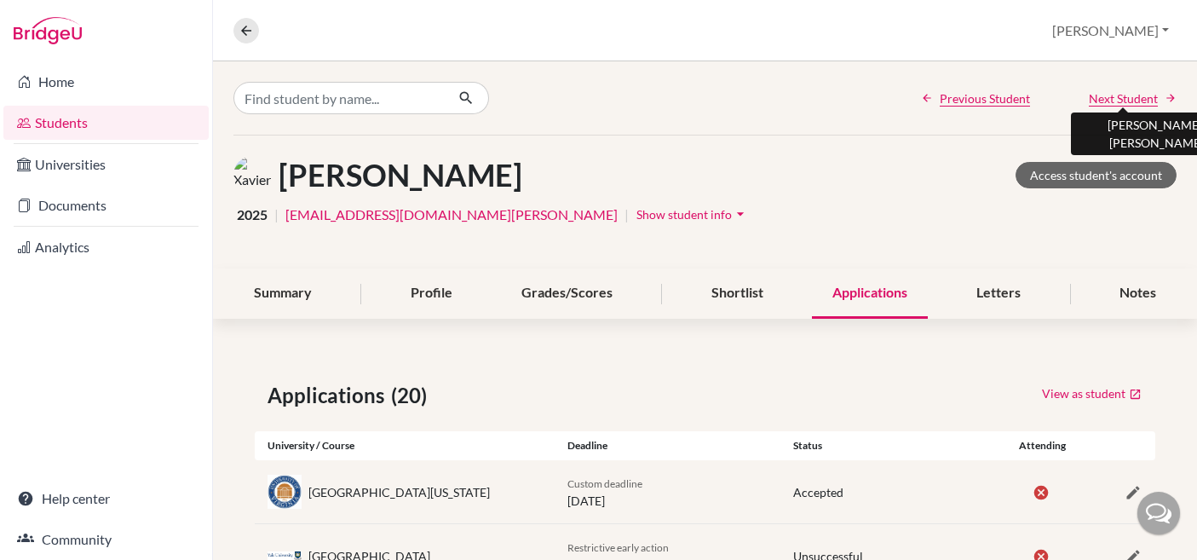
click at [1128, 100] on span "Next Student" at bounding box center [1123, 98] width 69 height 18
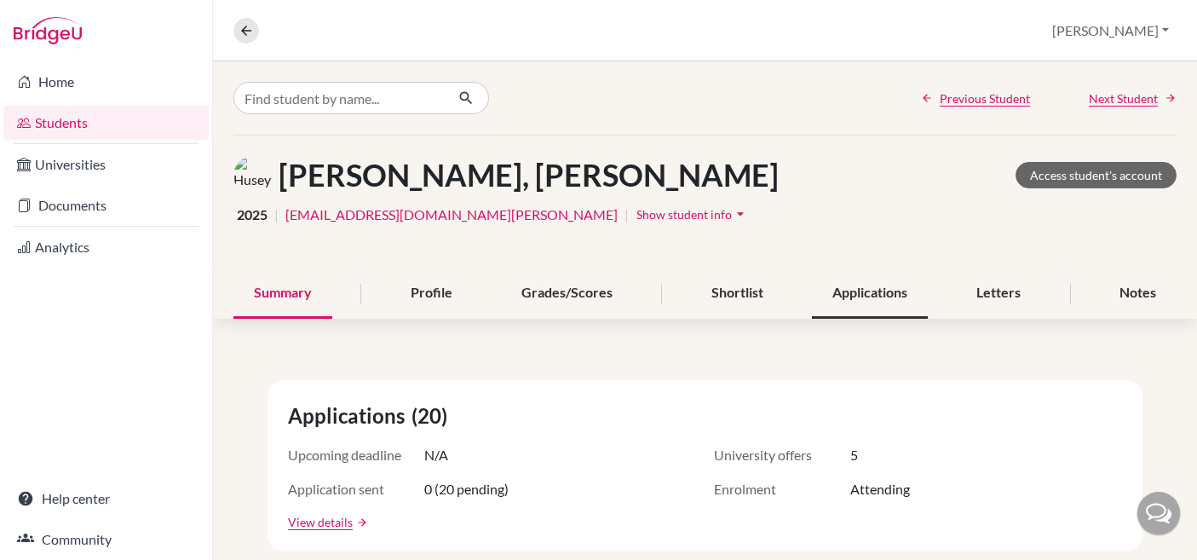
click at [865, 287] on div "Applications" at bounding box center [870, 293] width 116 height 50
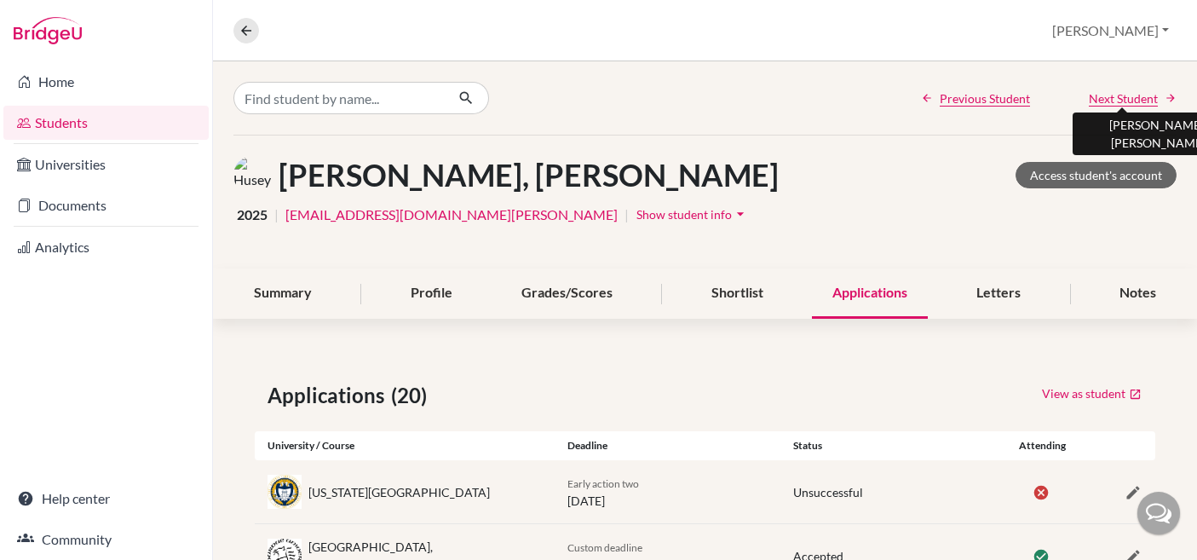
click at [1108, 96] on span "Next Student" at bounding box center [1123, 98] width 69 height 18
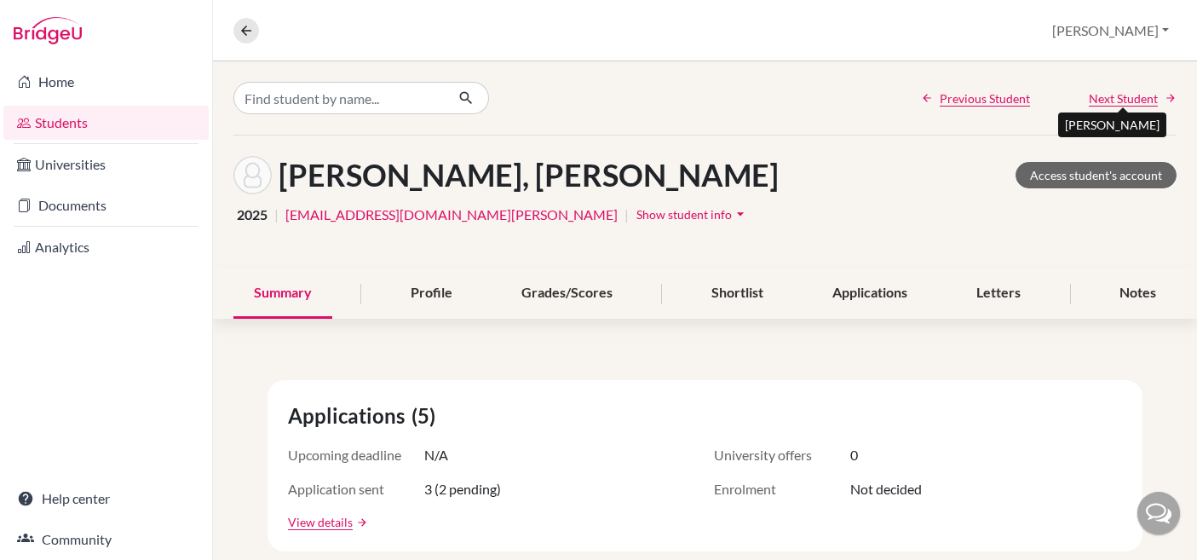
click at [1109, 96] on span "Next Student" at bounding box center [1123, 98] width 69 height 18
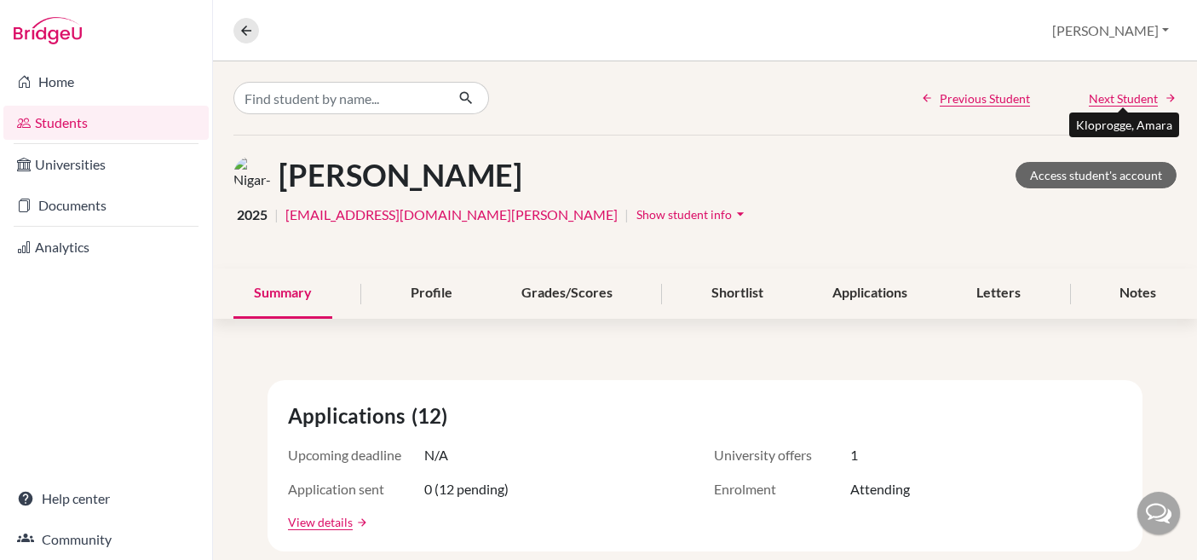
click at [1109, 96] on span "Next Student" at bounding box center [1123, 98] width 69 height 18
click at [1110, 97] on span "Next Student" at bounding box center [1123, 98] width 69 height 18
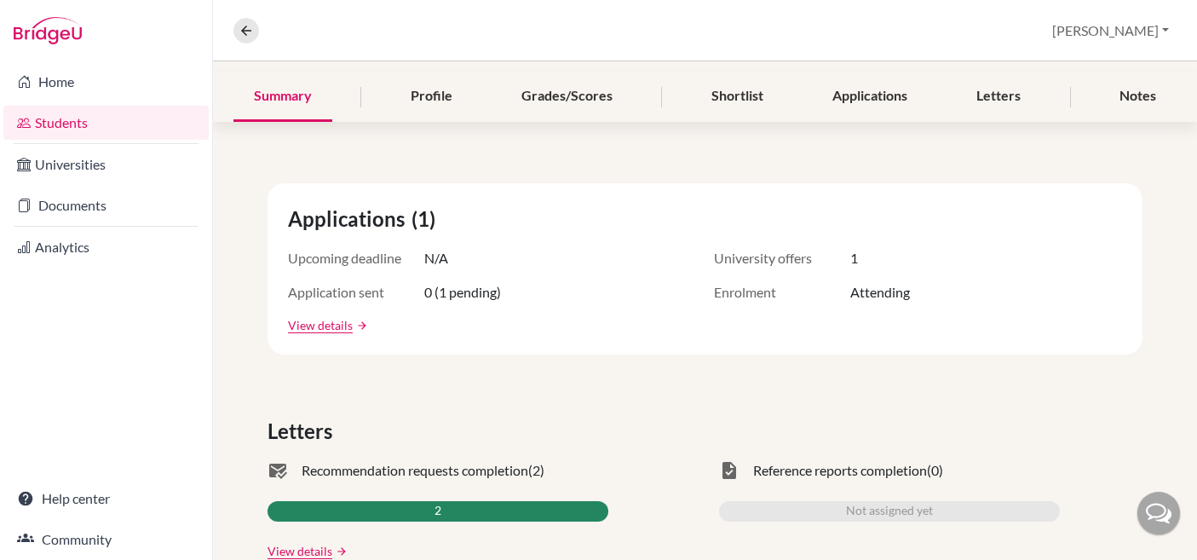
scroll to position [143, 0]
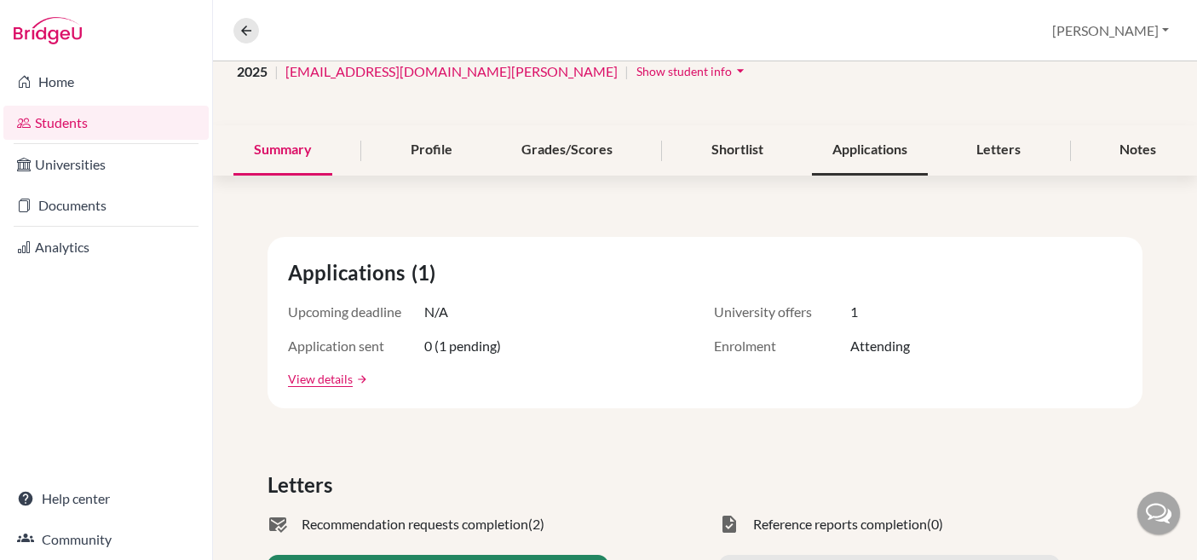
click at [853, 160] on div "Applications" at bounding box center [870, 150] width 116 height 50
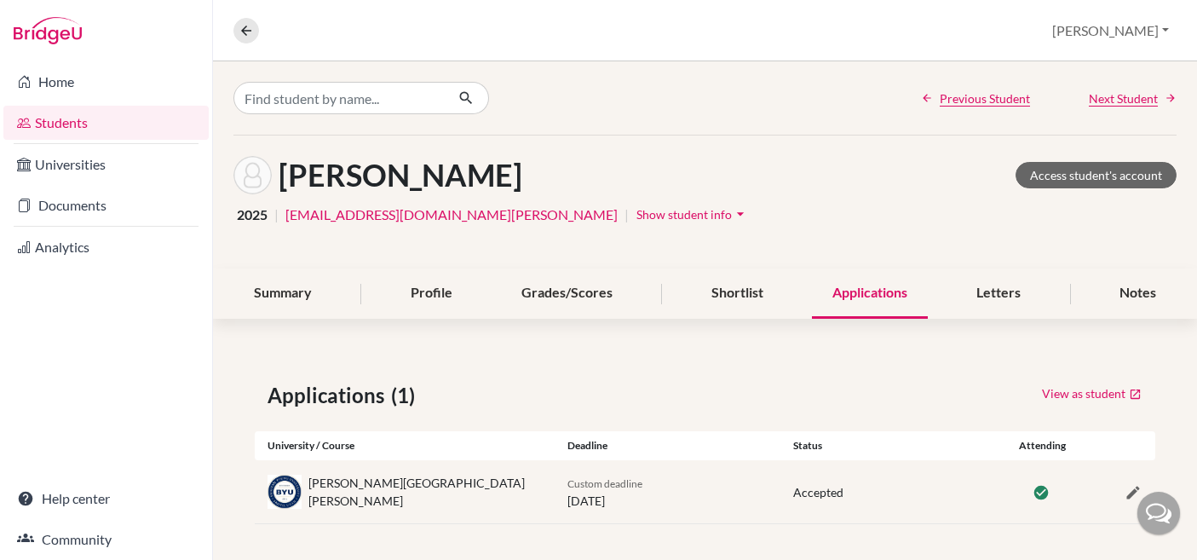
scroll to position [5, 0]
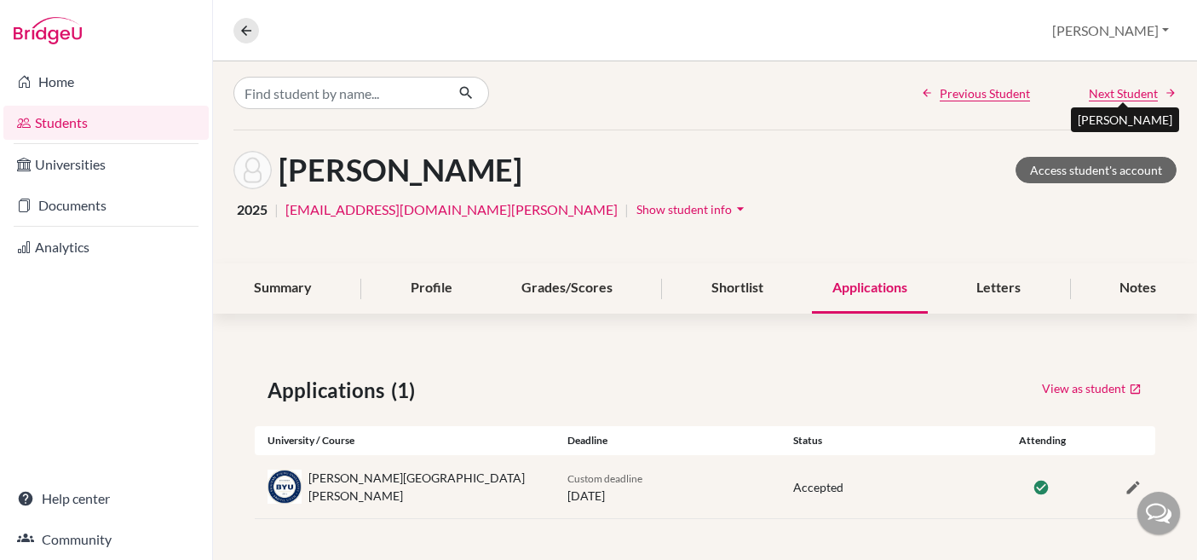
click at [1124, 95] on span "Next Student" at bounding box center [1123, 93] width 69 height 18
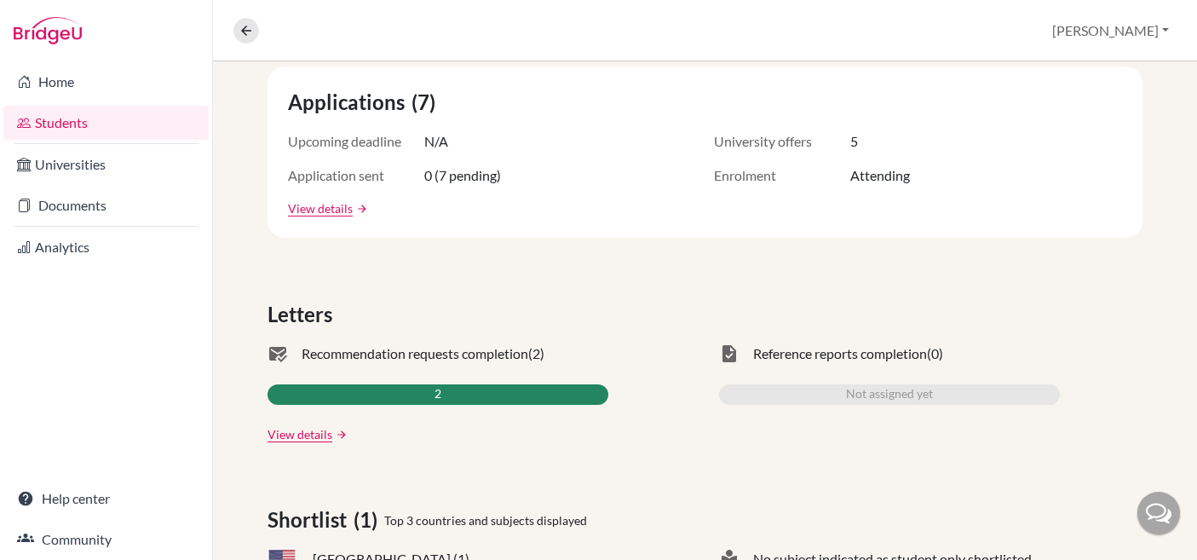
scroll to position [131, 0]
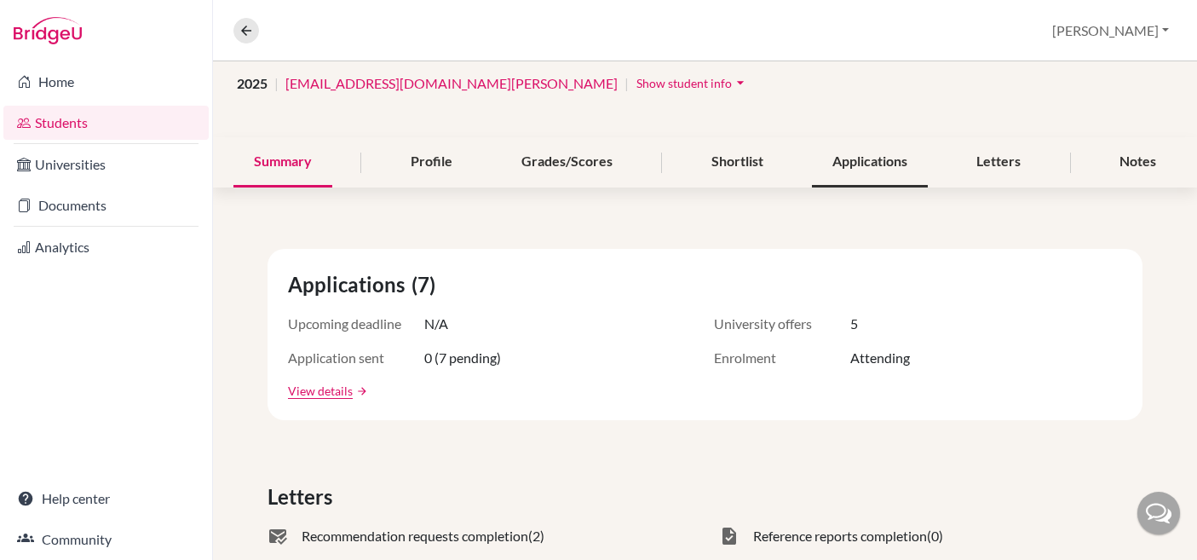
click at [866, 159] on div "Applications" at bounding box center [870, 162] width 116 height 50
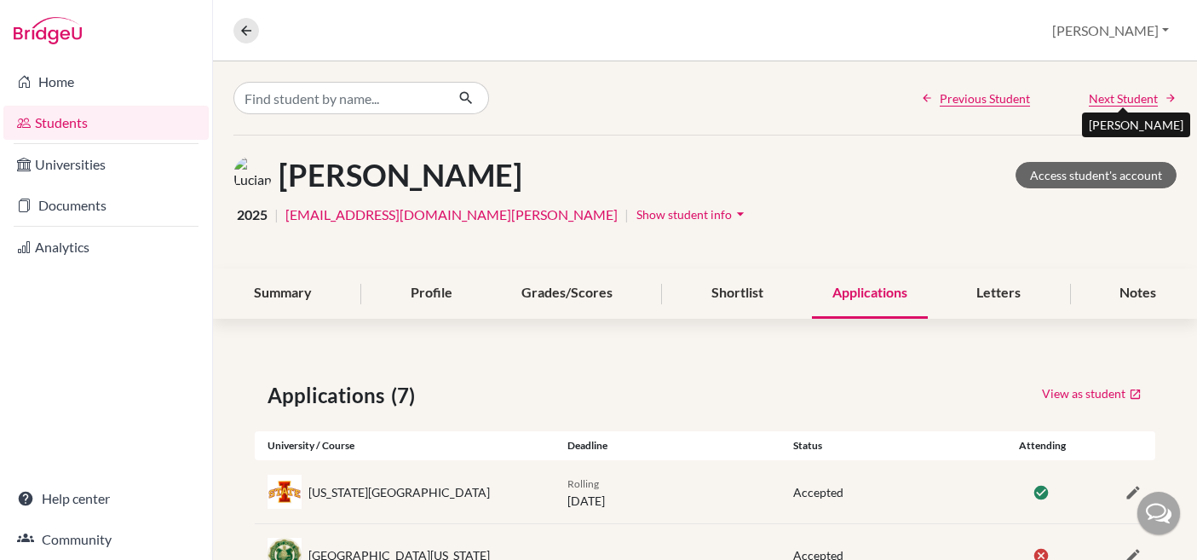
click at [1146, 100] on span "Next Student" at bounding box center [1123, 98] width 69 height 18
click at [1146, 99] on span "Next Student" at bounding box center [1123, 98] width 69 height 18
click at [989, 163] on div "[PERSON_NAME] Access student's account" at bounding box center [704, 175] width 943 height 38
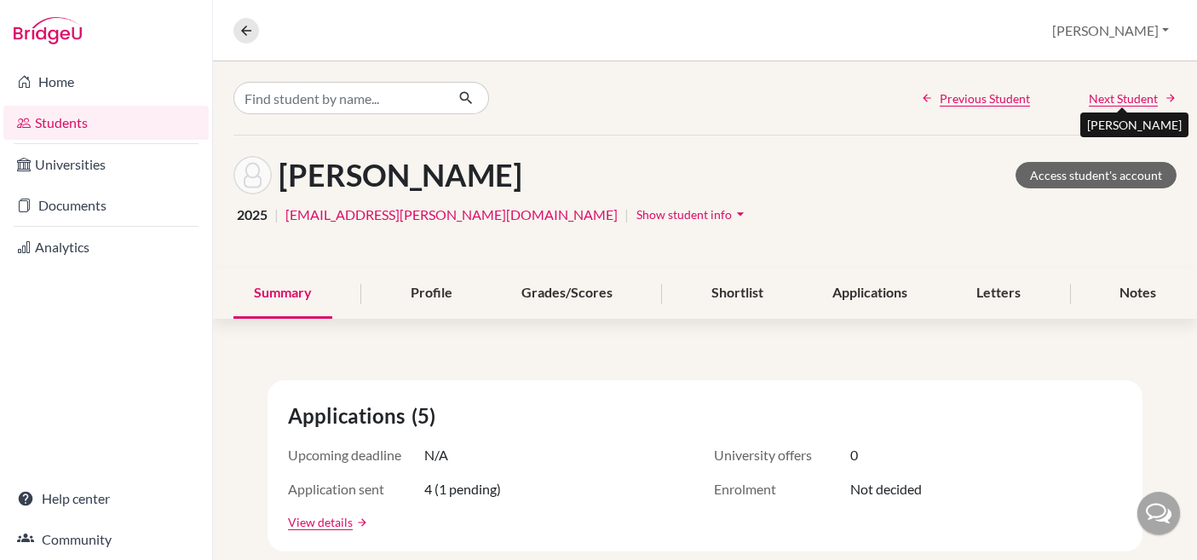
click at [1125, 94] on span "Next Student" at bounding box center [1123, 98] width 69 height 18
click at [879, 297] on div "Applications" at bounding box center [870, 293] width 116 height 50
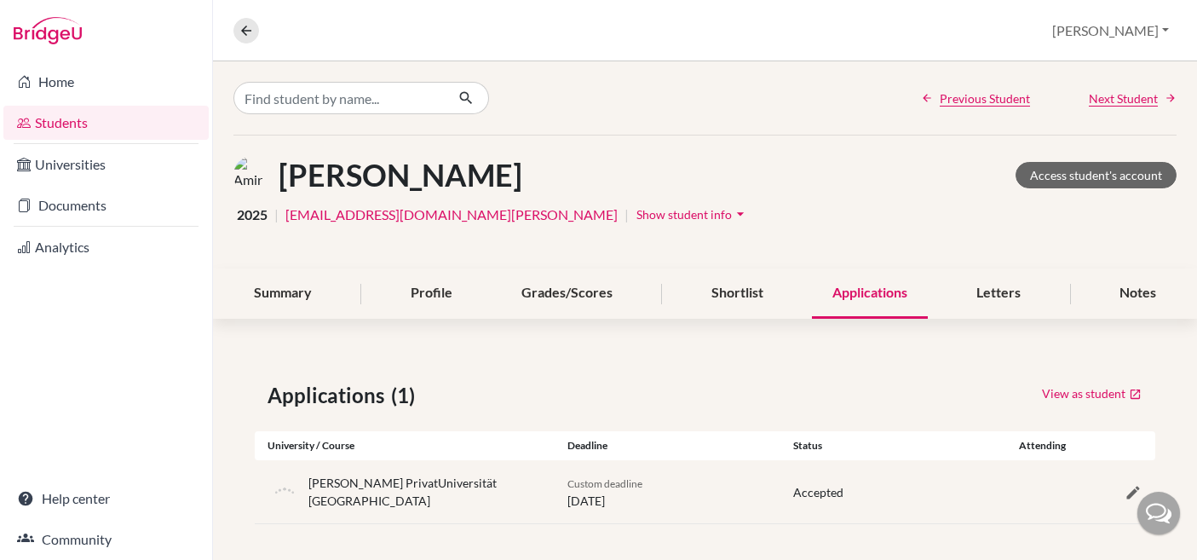
scroll to position [5, 0]
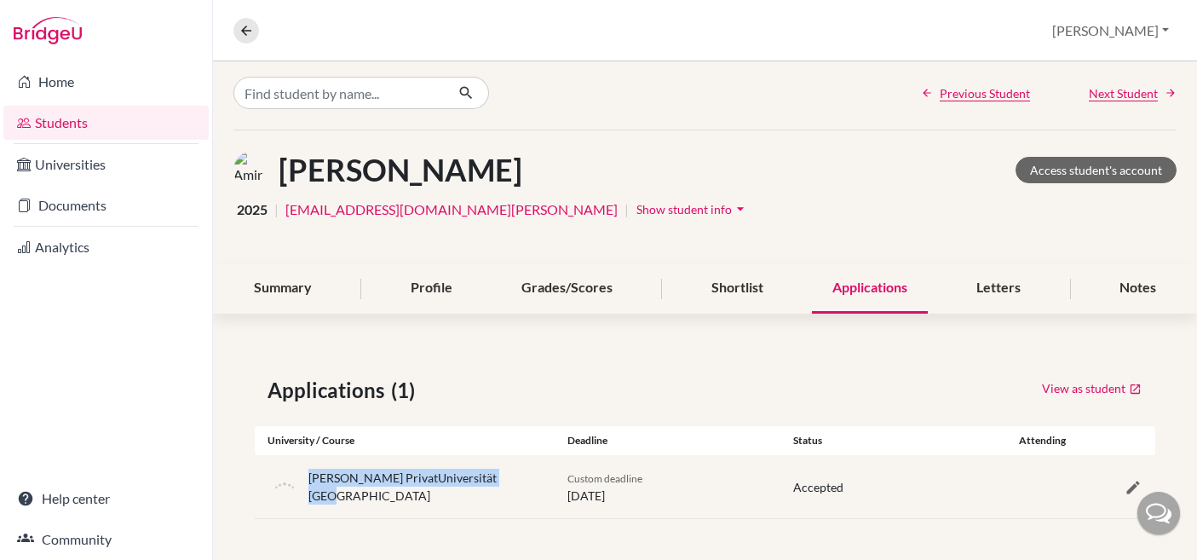
drag, startPoint x: 513, startPoint y: 487, endPoint x: 309, endPoint y: 485, distance: 203.7
click at [309, 485] on div "[PERSON_NAME] PrivatUniversität [GEOGRAPHIC_DATA]" at bounding box center [405, 487] width 300 height 36
copy div "[PERSON_NAME] PrivatUniversität [GEOGRAPHIC_DATA]"
click at [1057, 506] on img "Open Brisk Menu" at bounding box center [1057, 505] width 26 height 26
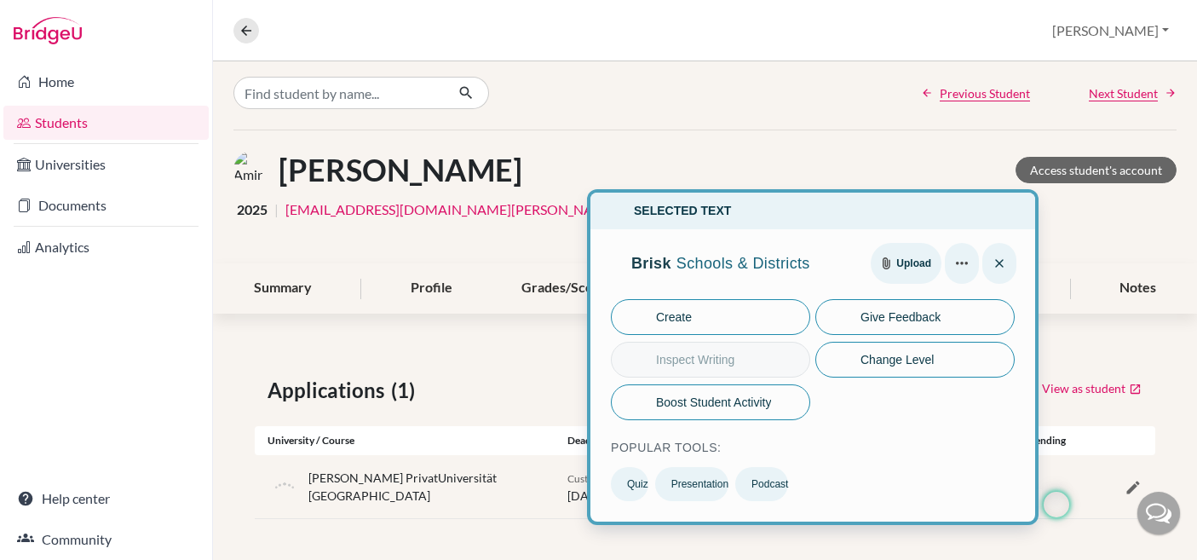
click at [953, 164] on div "[PERSON_NAME] Access student's account" at bounding box center [704, 170] width 943 height 38
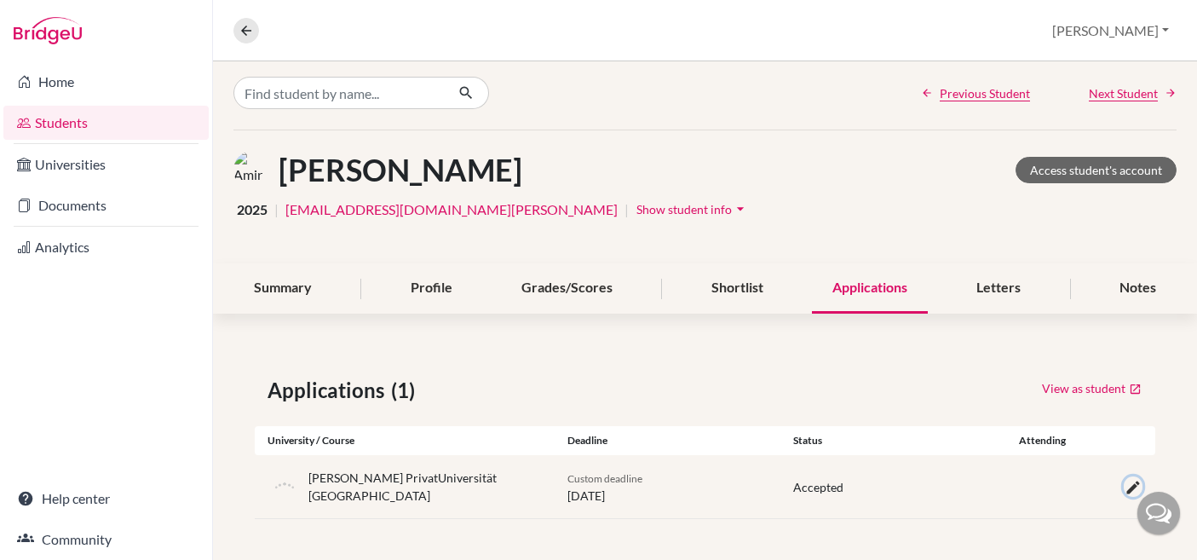
click at [1128, 491] on icon "button" at bounding box center [1133, 487] width 17 height 17
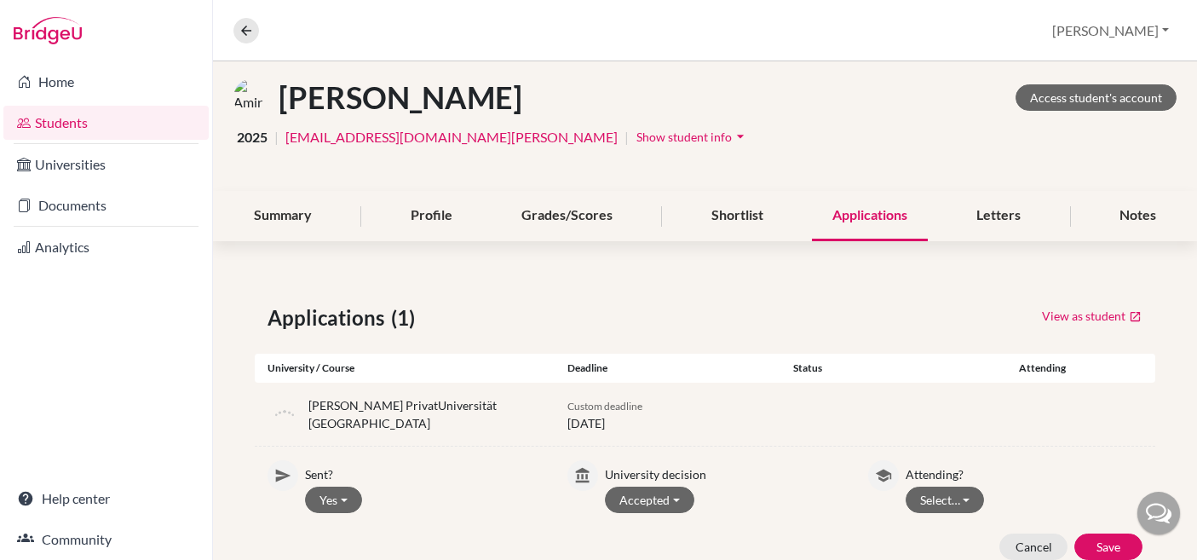
scroll to position [133, 0]
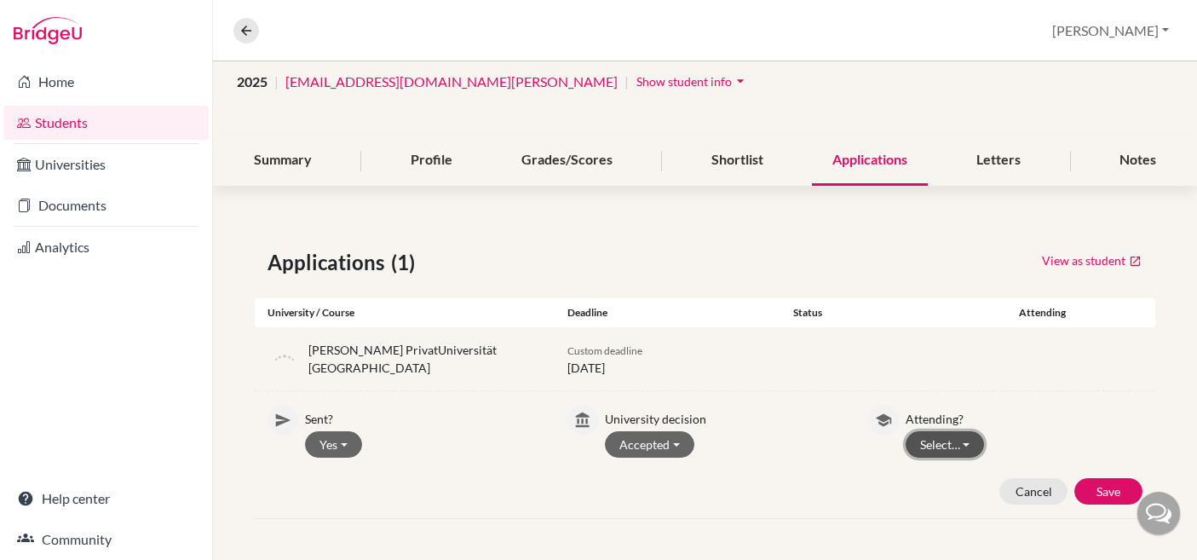
click at [959, 441] on button "Select…" at bounding box center [945, 444] width 79 height 26
click at [950, 494] on button "Attending" at bounding box center [974, 507] width 135 height 27
click at [1110, 495] on button "Save" at bounding box center [1109, 491] width 68 height 26
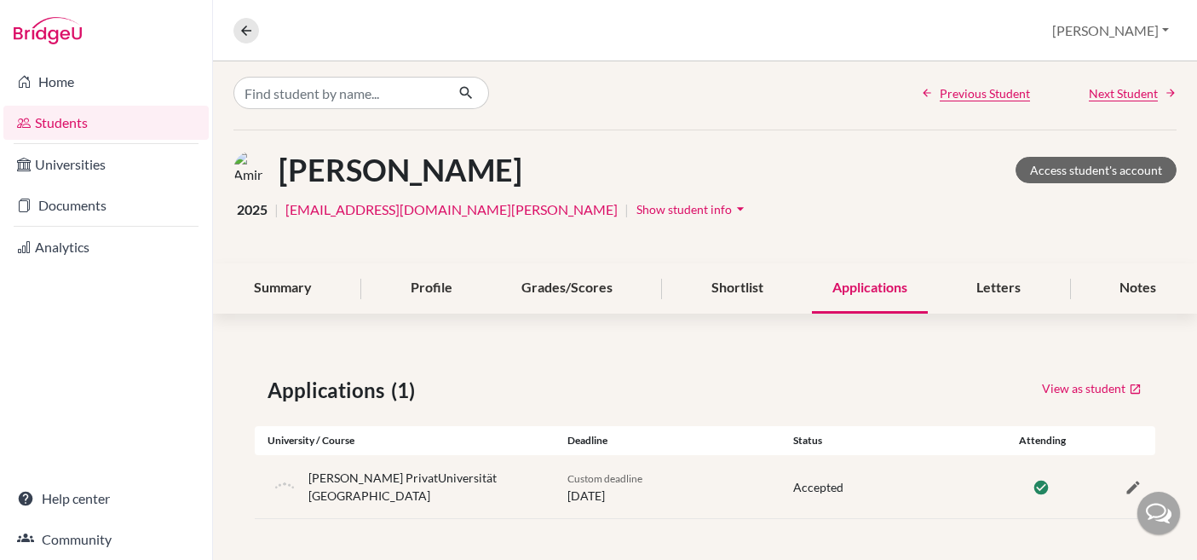
scroll to position [0, 0]
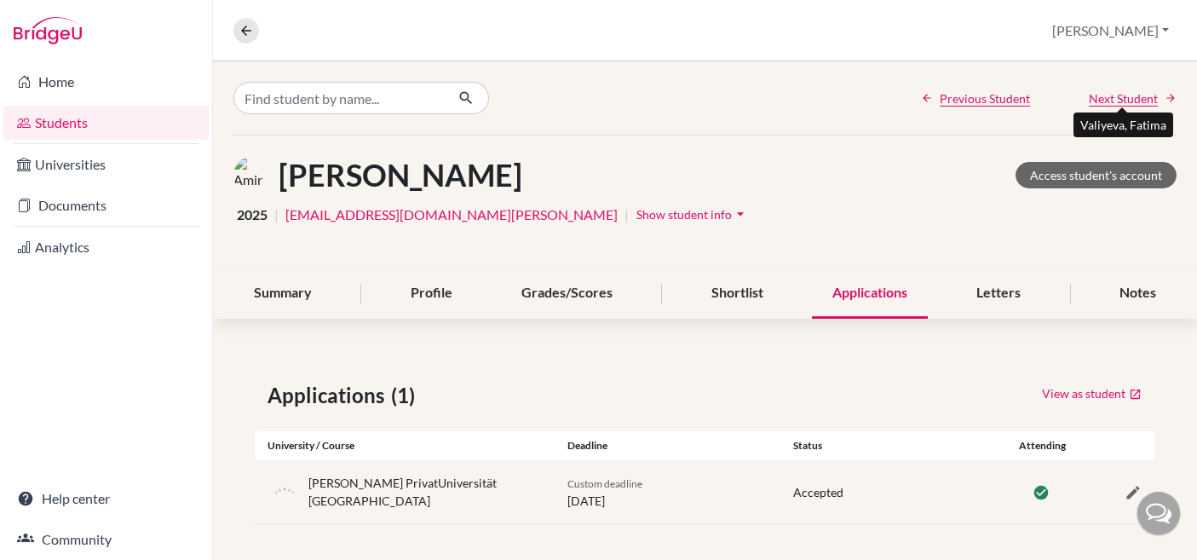
click at [1131, 100] on span "Next Student" at bounding box center [1123, 98] width 69 height 18
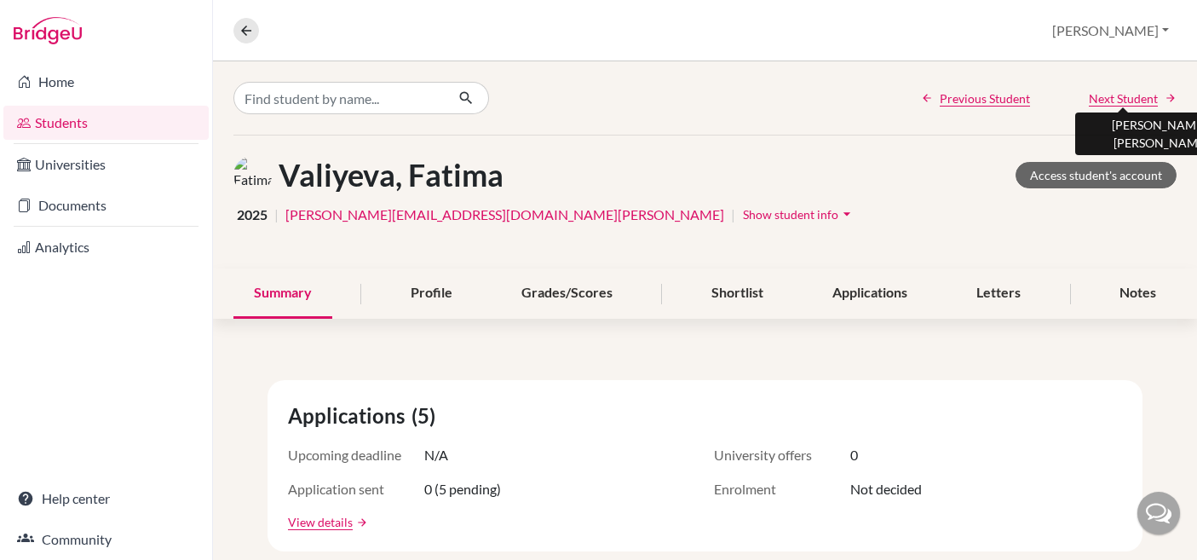
click at [1130, 99] on span "Next Student" at bounding box center [1123, 98] width 69 height 18
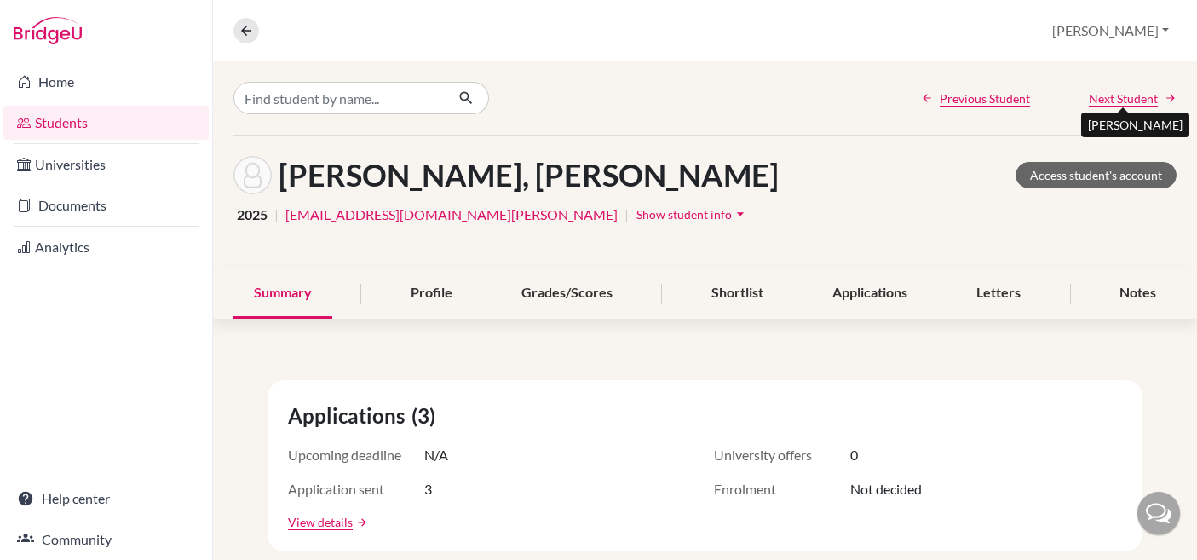
click at [1119, 98] on span "Next Student" at bounding box center [1123, 98] width 69 height 18
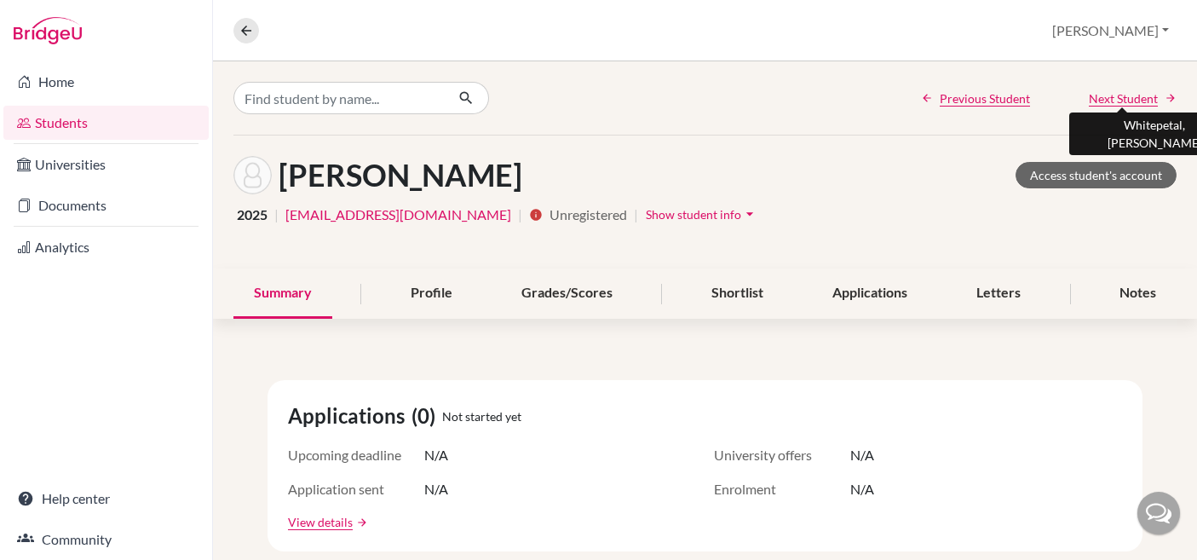
click at [1119, 98] on span "Next Student" at bounding box center [1123, 98] width 69 height 18
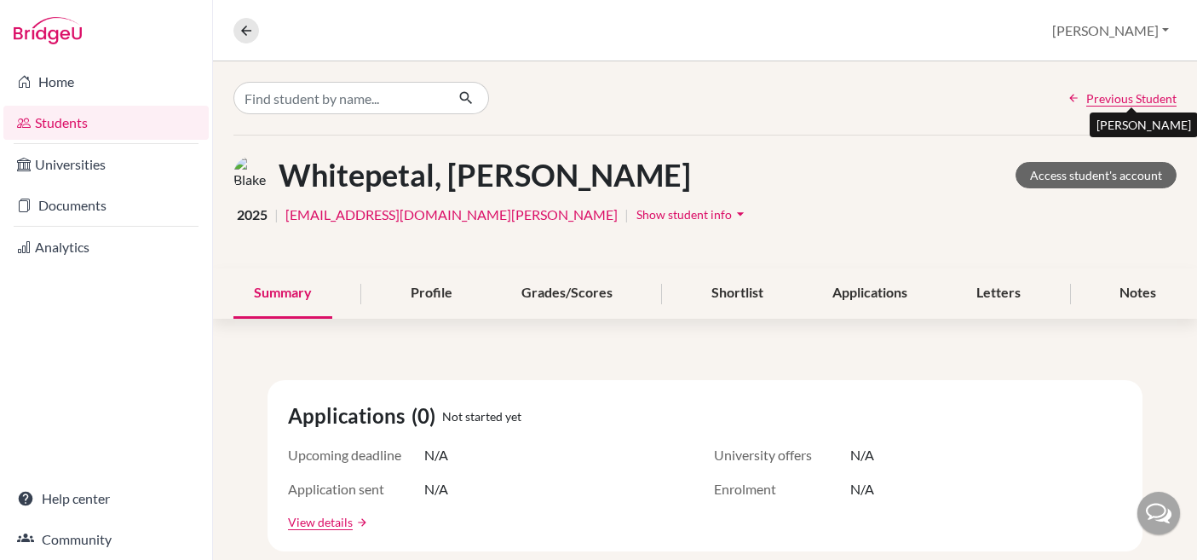
click at [1119, 98] on span "Previous Student" at bounding box center [1132, 98] width 90 height 18
